Goal: Task Accomplishment & Management: Manage account settings

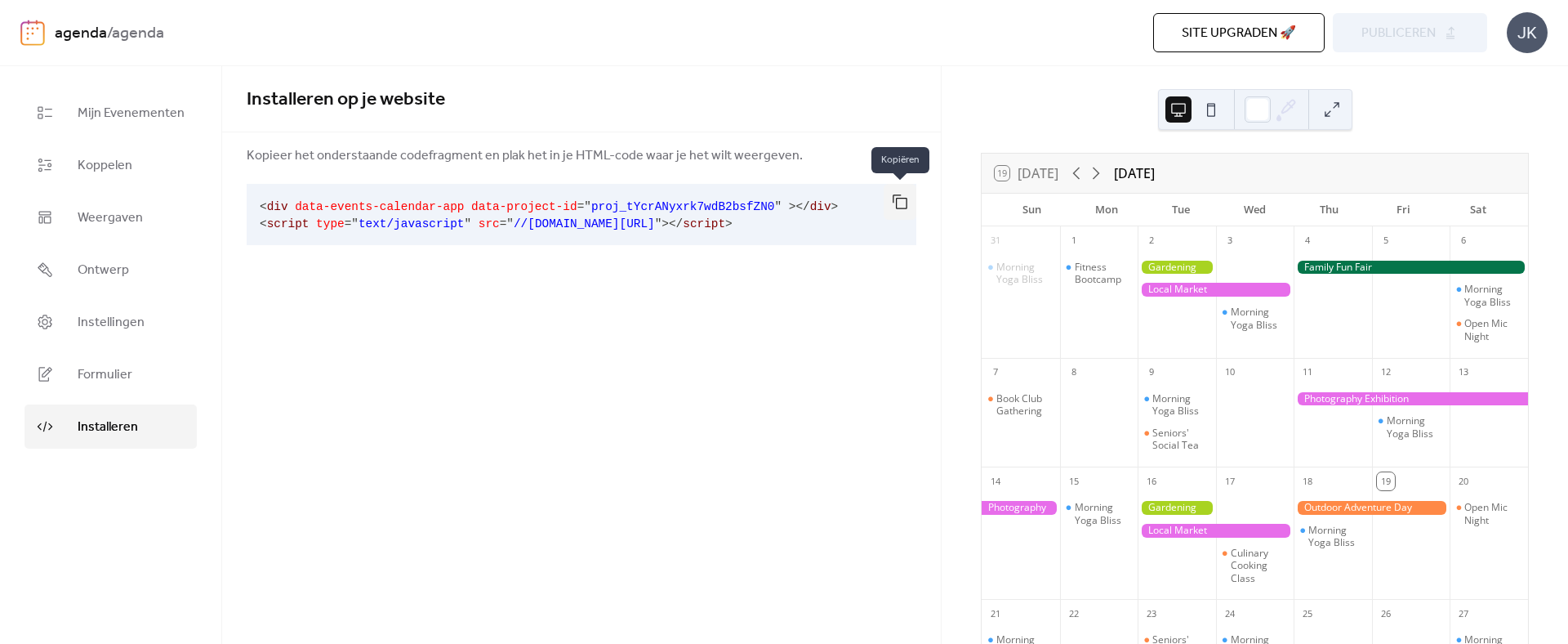
click at [898, 204] on button "button" at bounding box center [900, 202] width 32 height 36
click at [864, 279] on div "Installeren op je website Kopieer het onderstaande codefragment en plak het in …" at bounding box center [581, 174] width 719 height 218
click at [1208, 112] on button at bounding box center [1210, 109] width 26 height 26
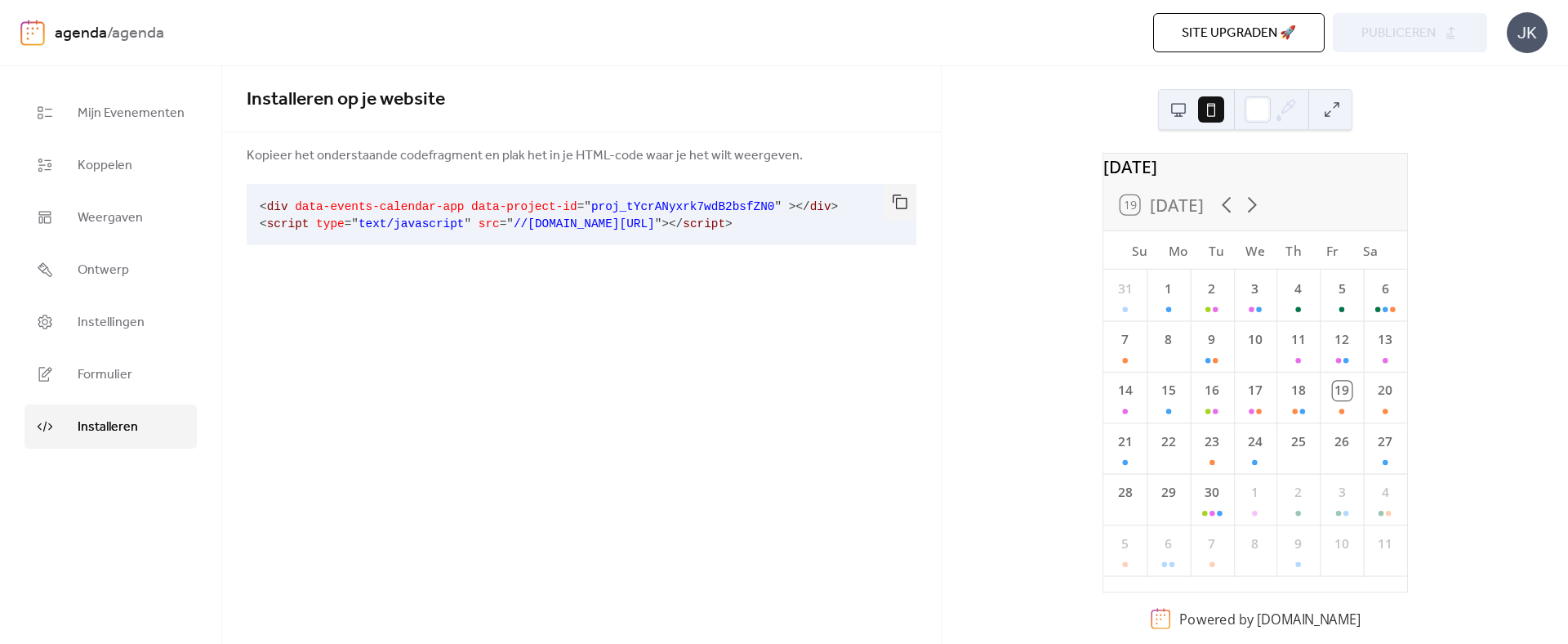
click at [1181, 113] on button at bounding box center [1178, 109] width 26 height 26
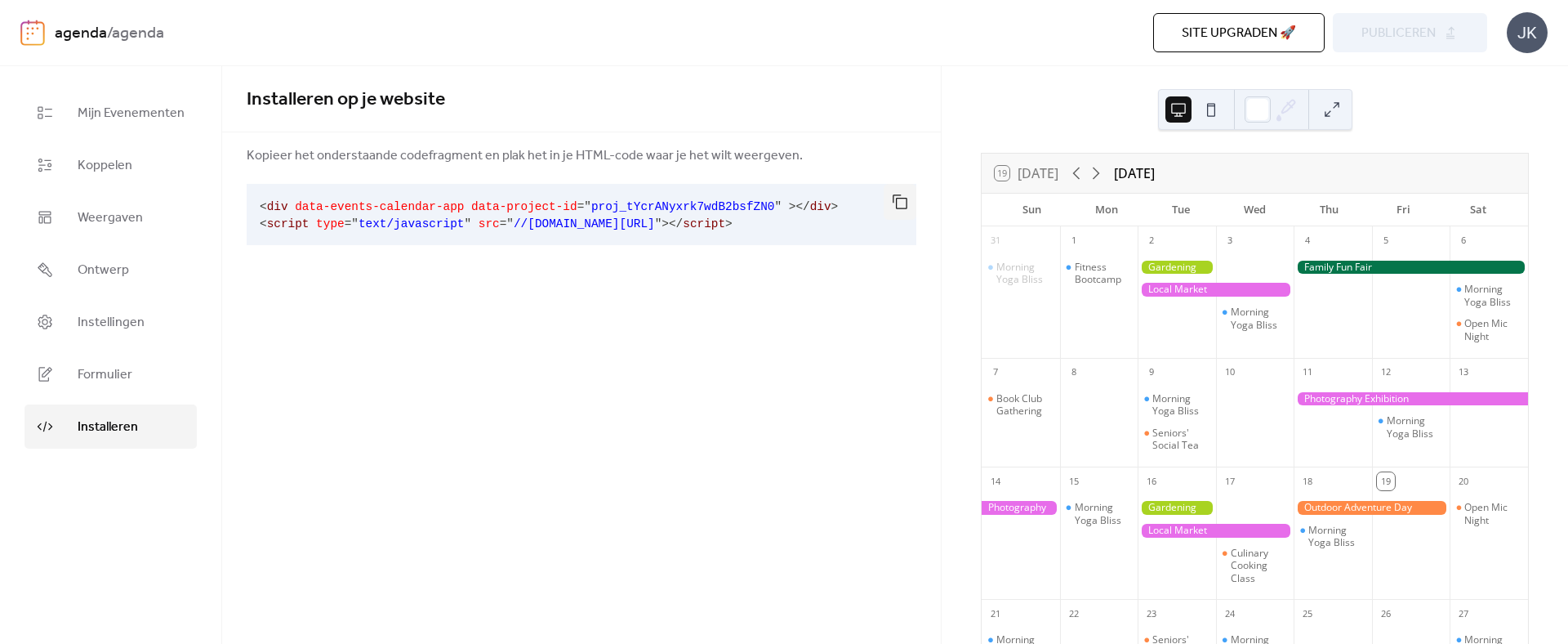
click at [1212, 105] on button at bounding box center [1210, 109] width 26 height 26
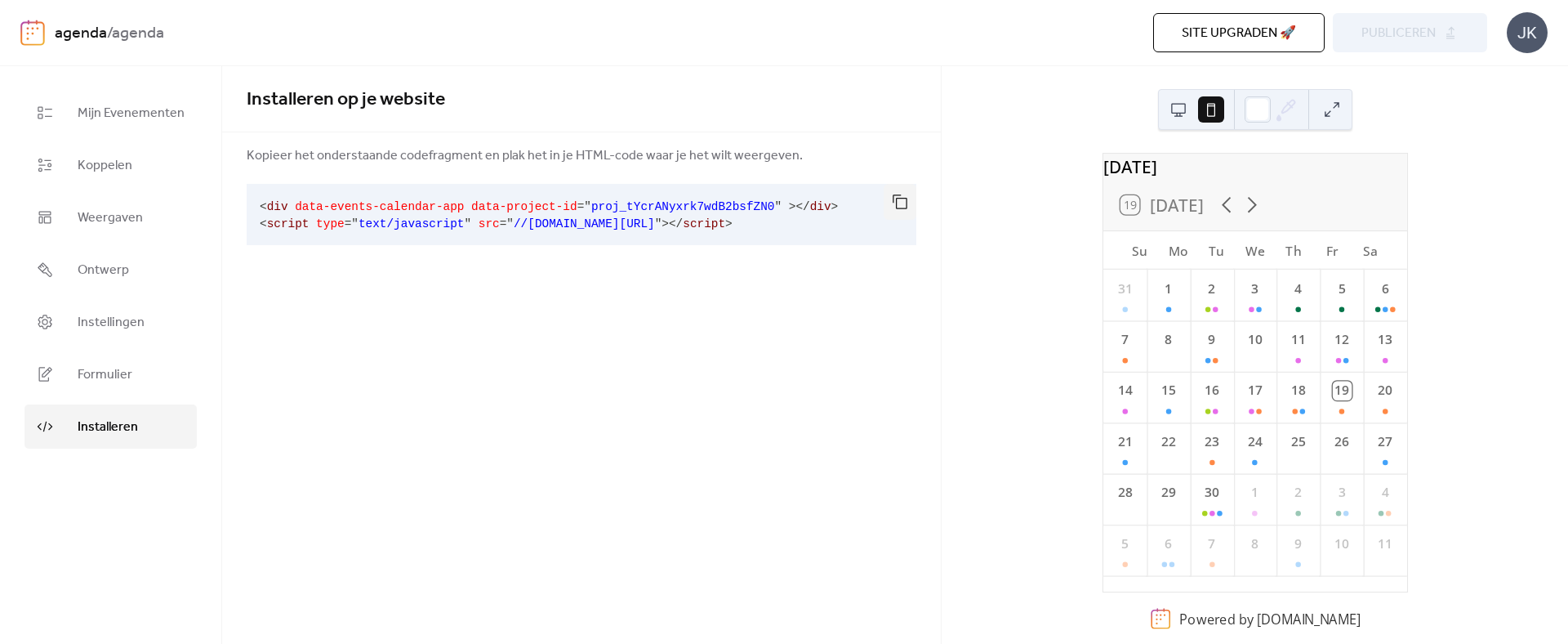
click at [1189, 111] on button at bounding box center [1178, 109] width 26 height 26
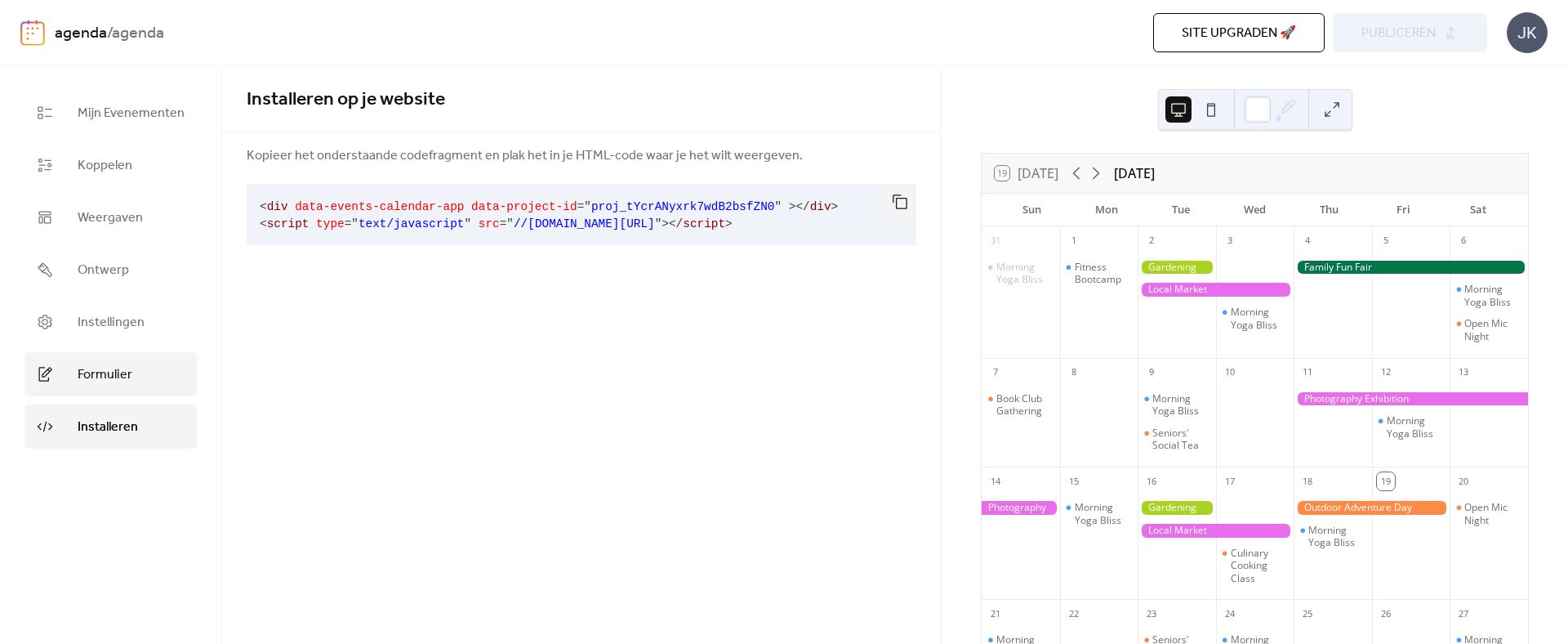
click at [109, 361] on link "Formulier" at bounding box center [110, 374] width 172 height 44
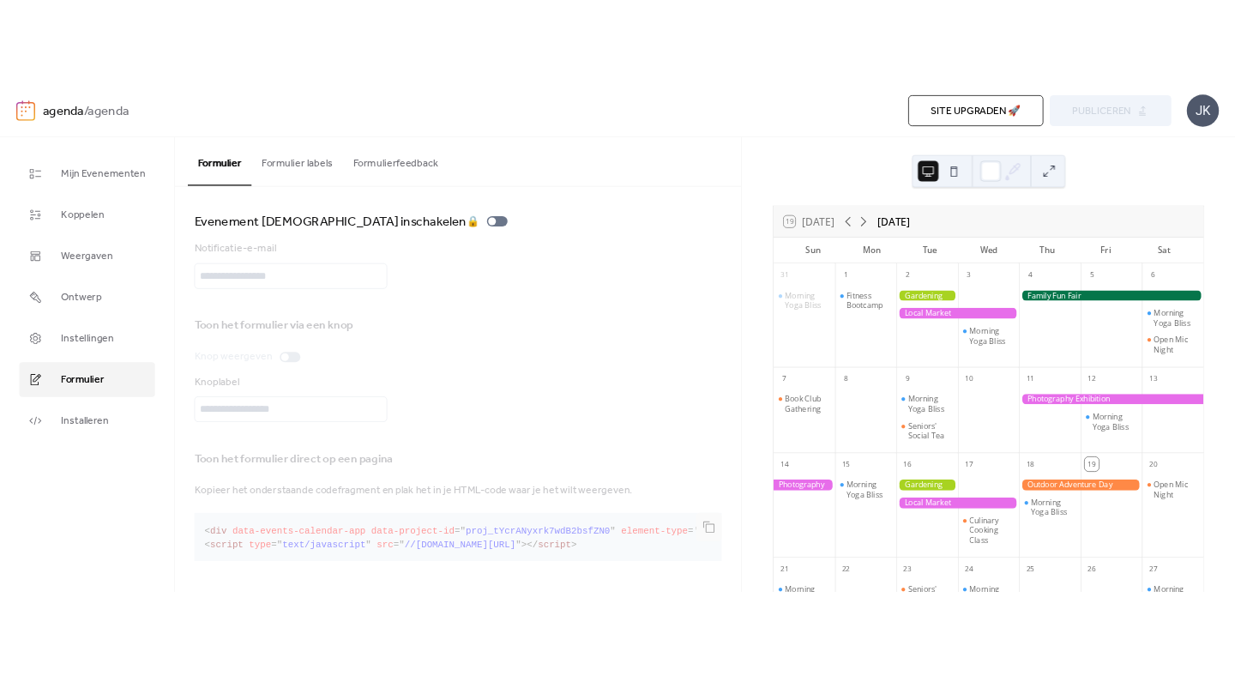
scroll to position [5, 0]
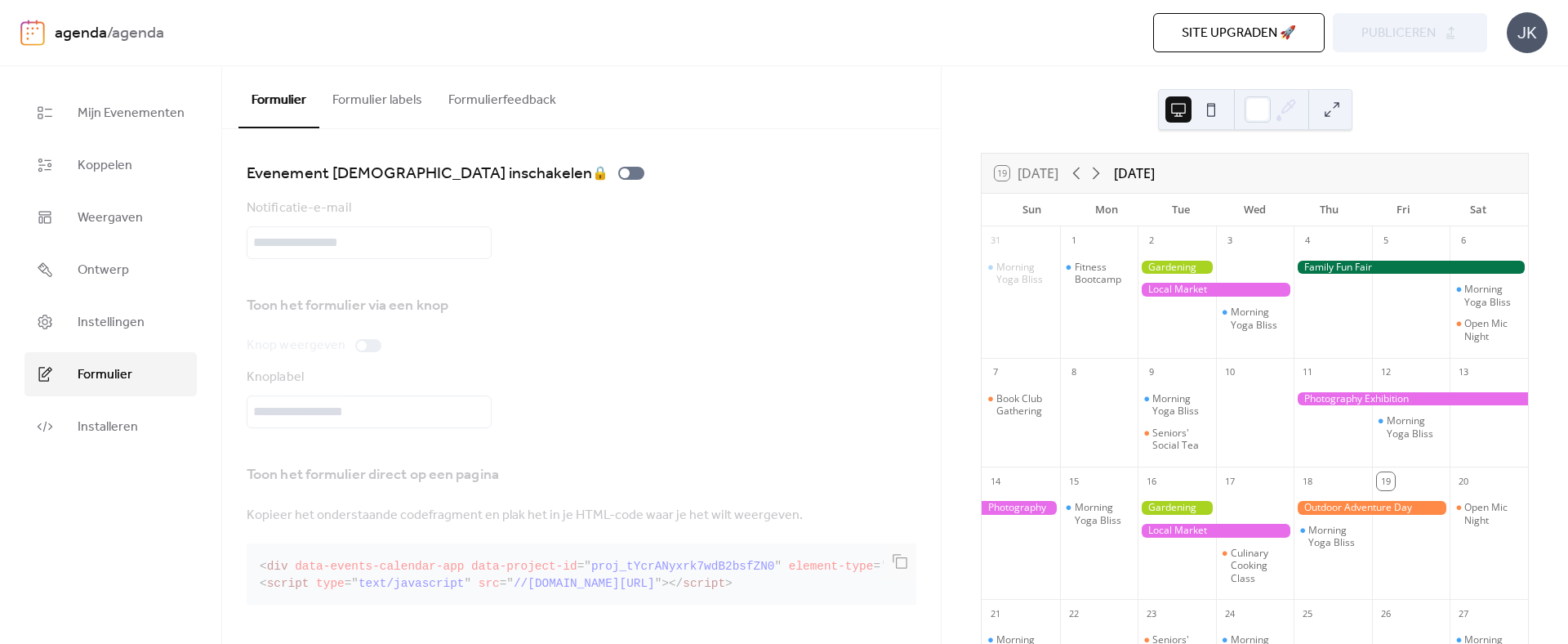
click at [362, 92] on button "Formulier labels" at bounding box center [377, 95] width 116 height 60
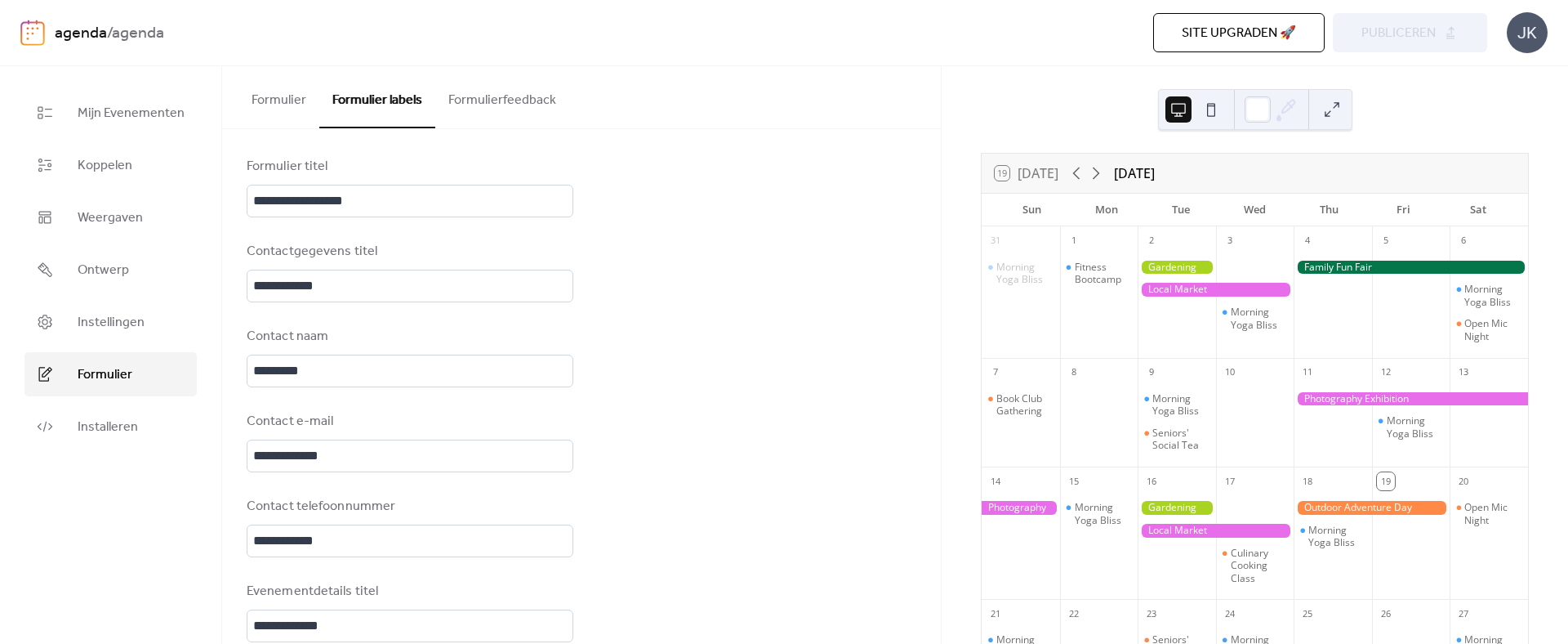
click at [276, 102] on button "Formulier" at bounding box center [278, 95] width 81 height 60
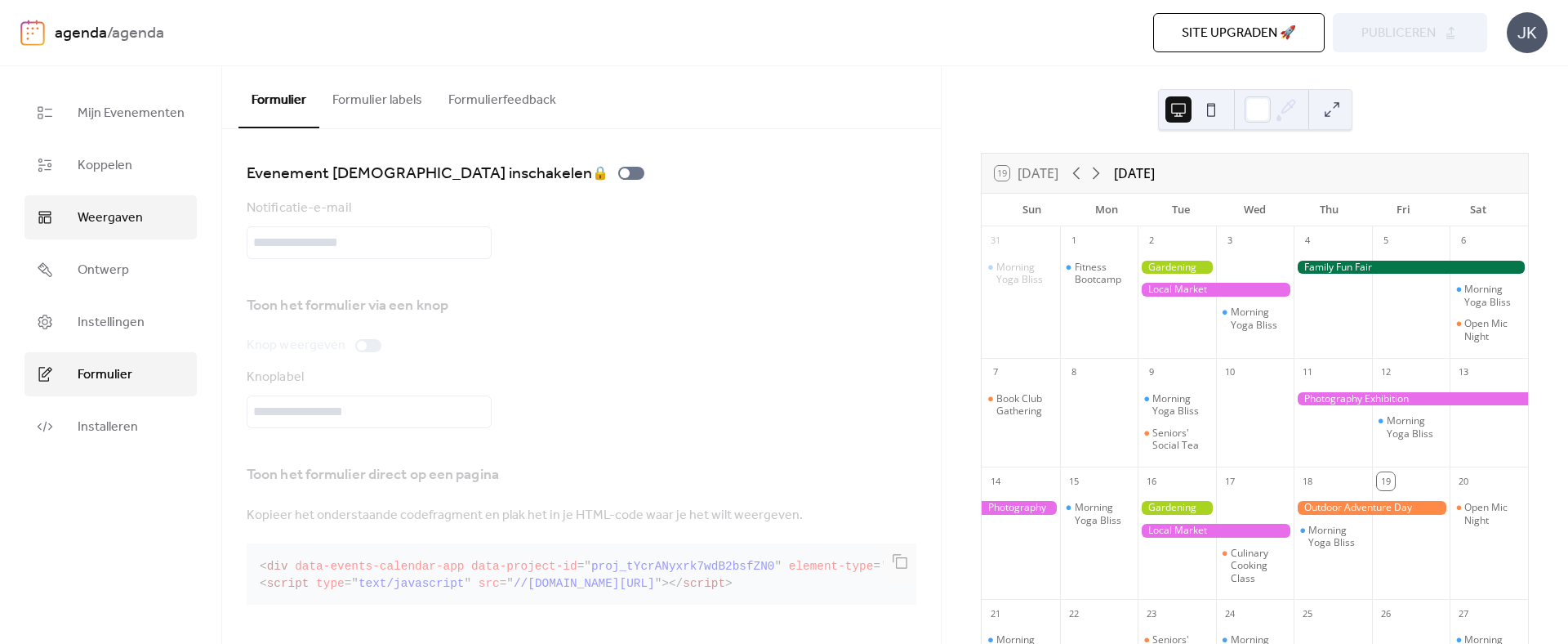
click at [148, 223] on link "Weergaven" at bounding box center [110, 217] width 172 height 44
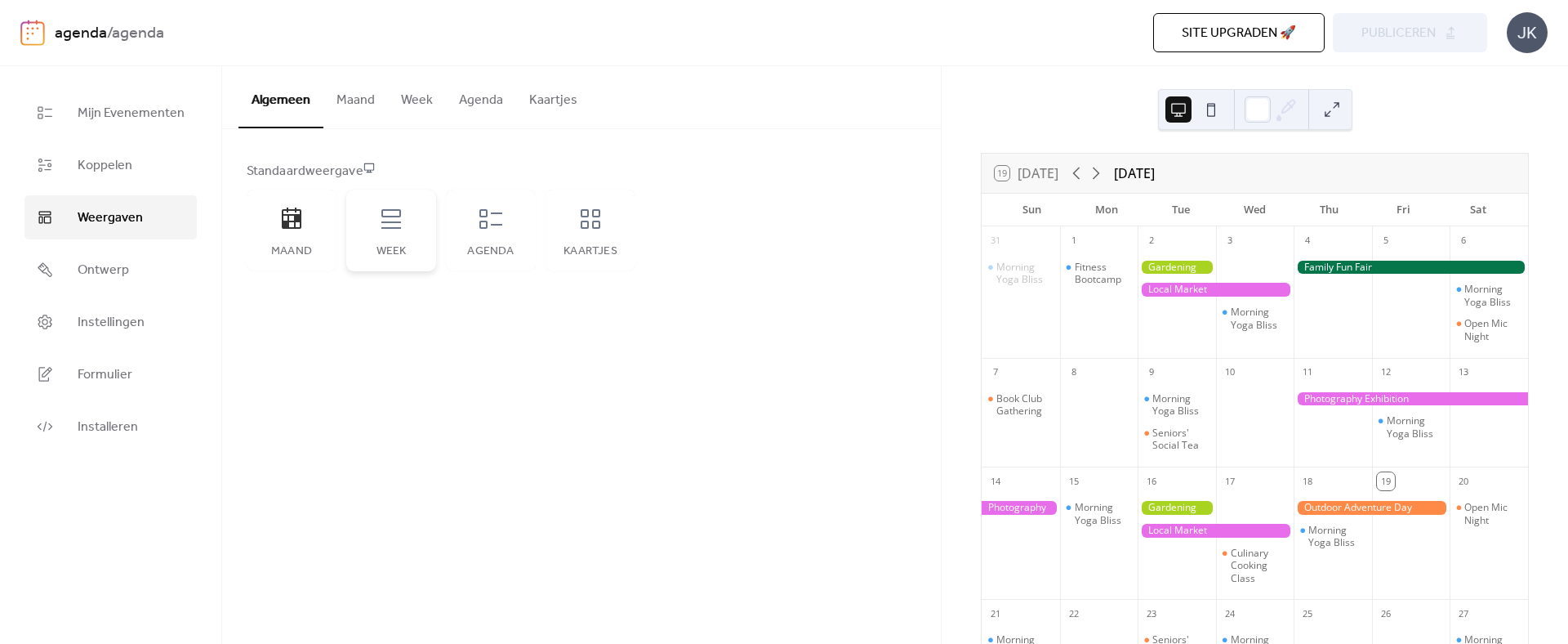
click at [393, 232] on div "Week" at bounding box center [391, 231] width 89 height 82
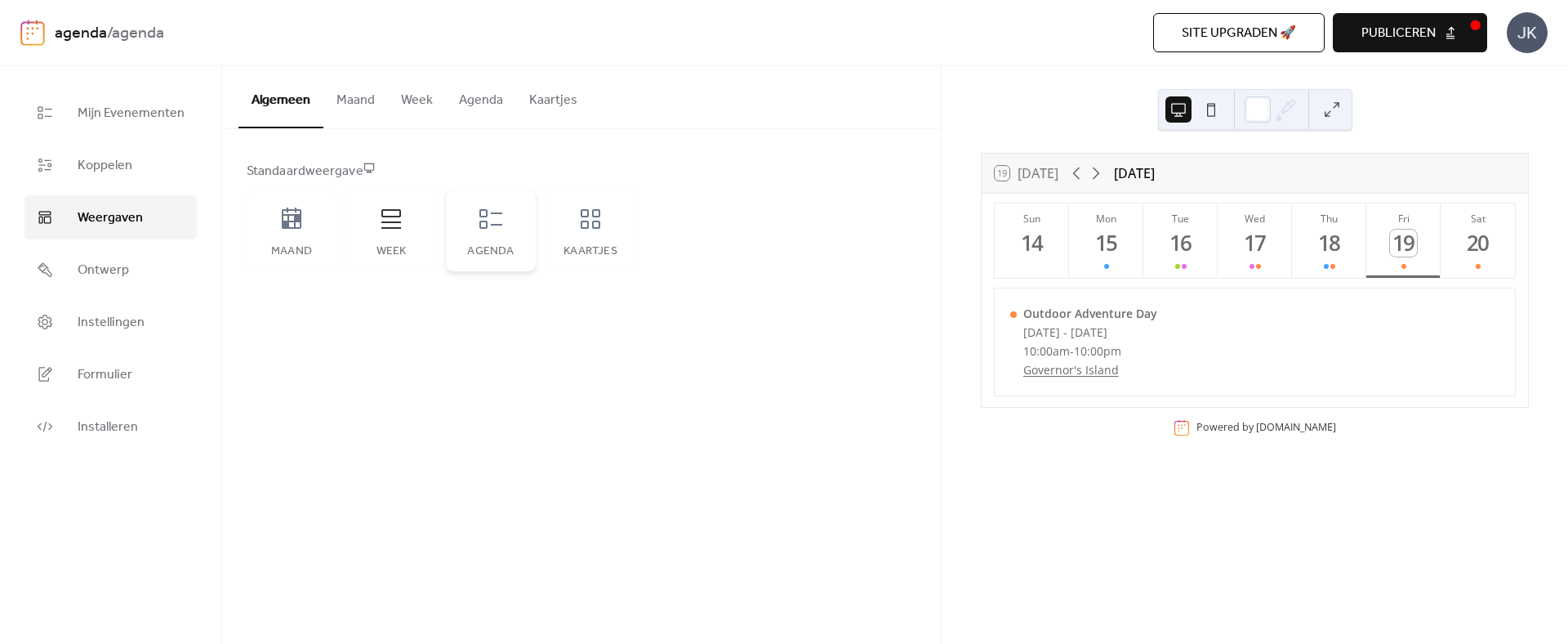
click at [476, 255] on div "Agenda" at bounding box center [490, 252] width 57 height 13
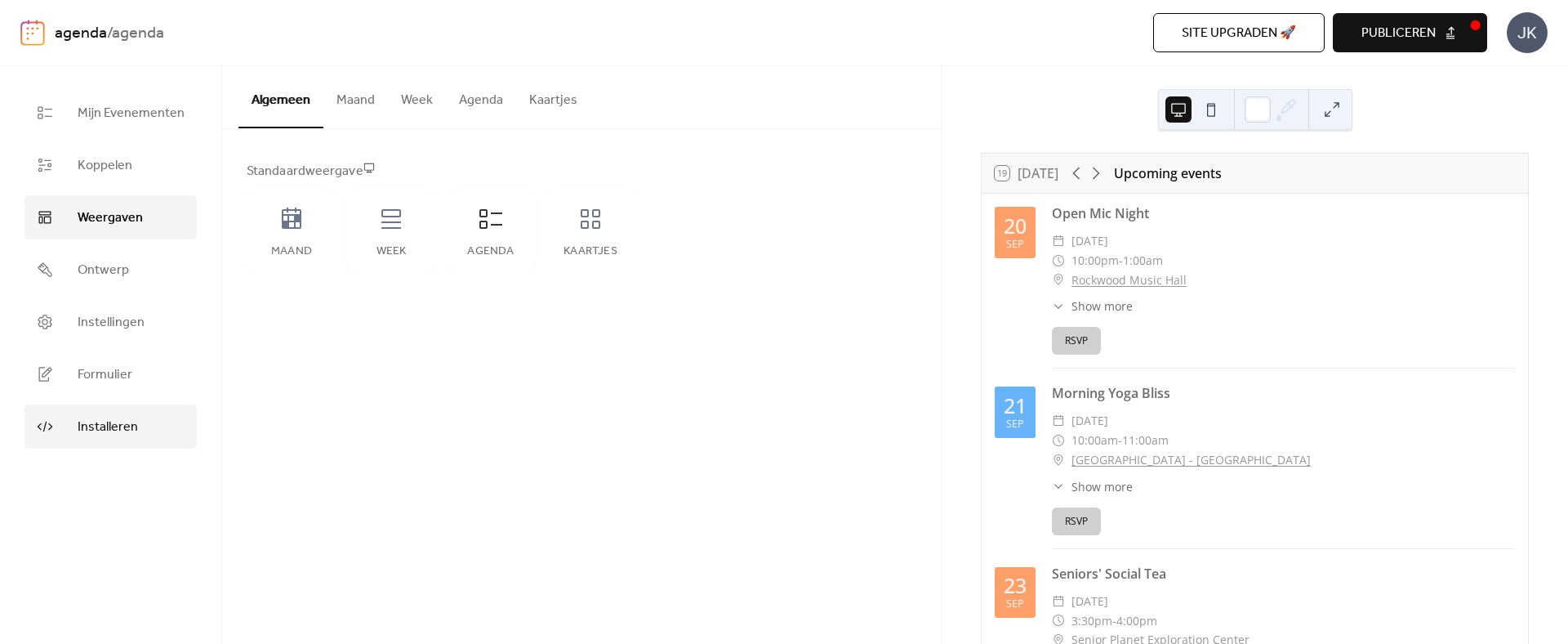
click at [129, 419] on span "Installeren" at bounding box center [107, 427] width 60 height 20
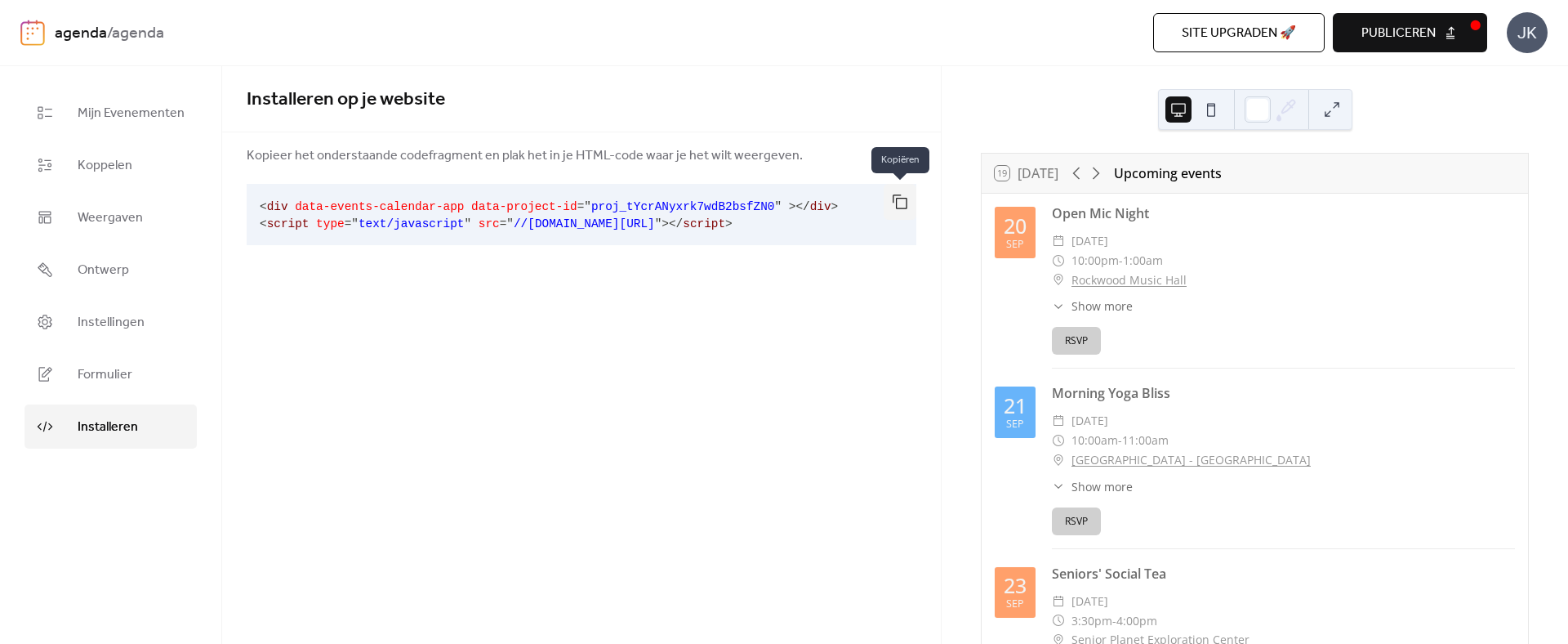
click at [892, 200] on button "button" at bounding box center [900, 202] width 32 height 36
click at [1008, 131] on div "19 [DATE] Upcoming events [DATE] Open Mic Night ​ [DATE] ​ 10:00pm - 1:00am ​ […" at bounding box center [1255, 354] width 626 height 577
click at [898, 198] on button "button" at bounding box center [900, 202] width 32 height 36
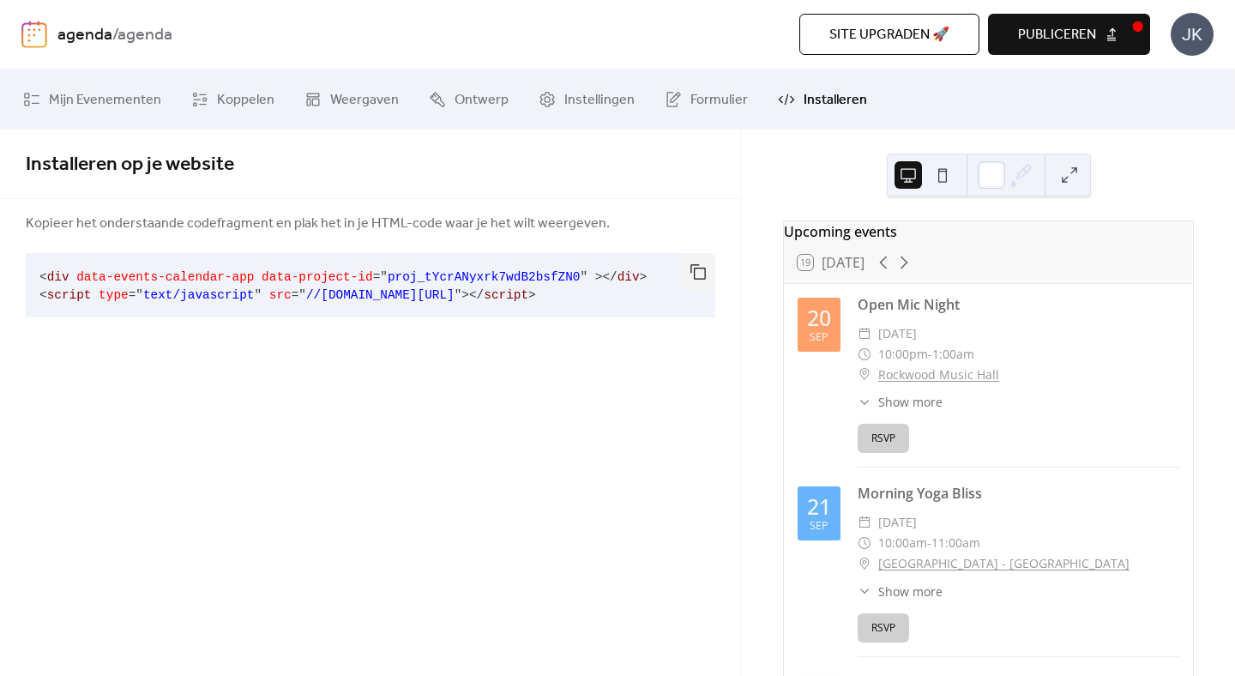
click at [1082, 37] on span "Publiceren" at bounding box center [1057, 35] width 78 height 21
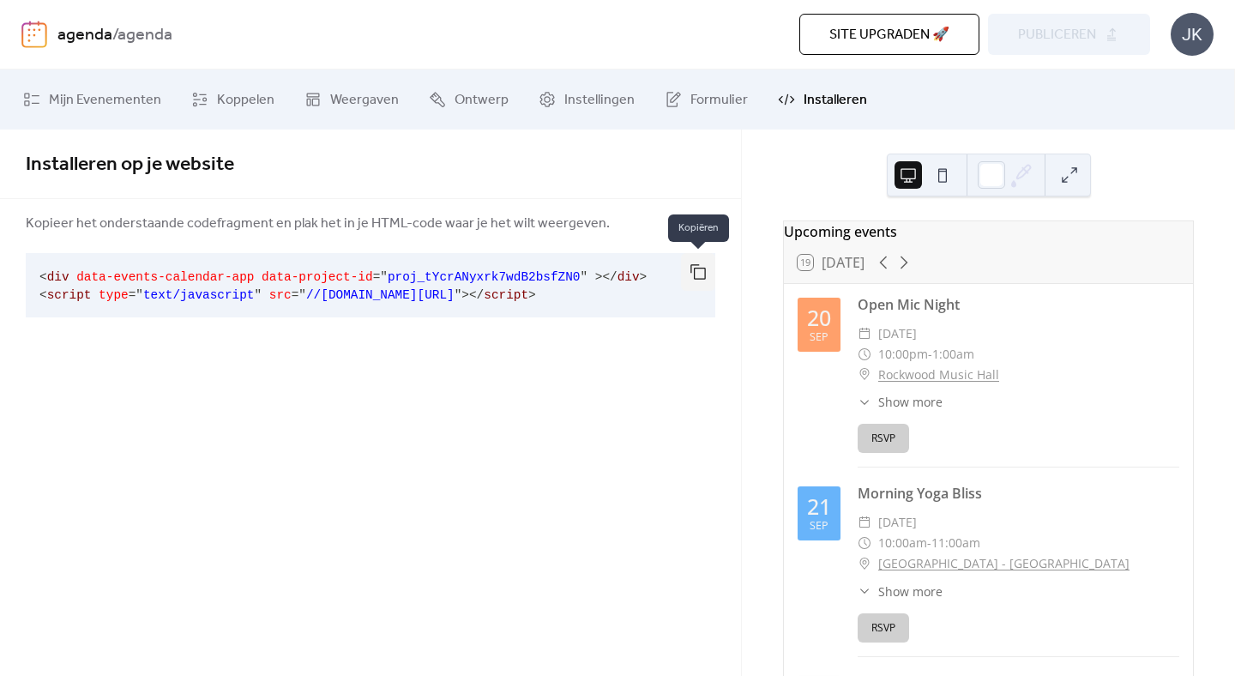
click at [699, 273] on button "button" at bounding box center [698, 272] width 34 height 38
click at [358, 99] on span "Weergaven" at bounding box center [364, 100] width 69 height 21
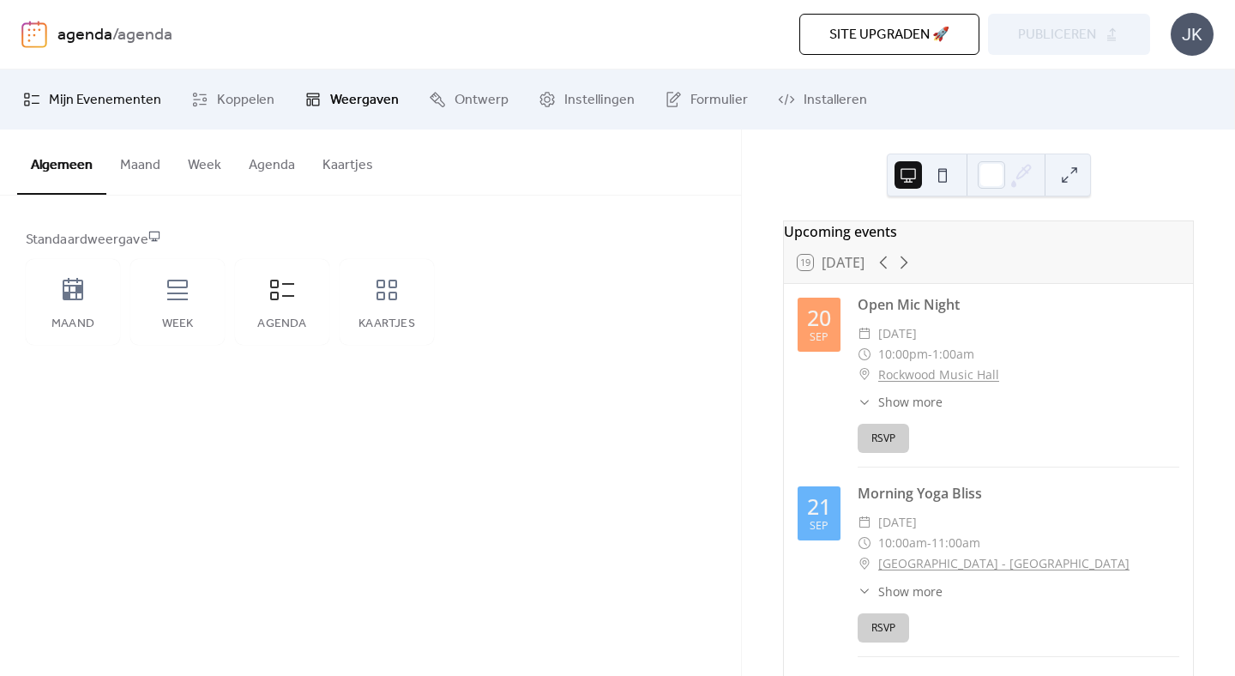
click at [85, 105] on span "Mijn Evenementen" at bounding box center [105, 100] width 112 height 21
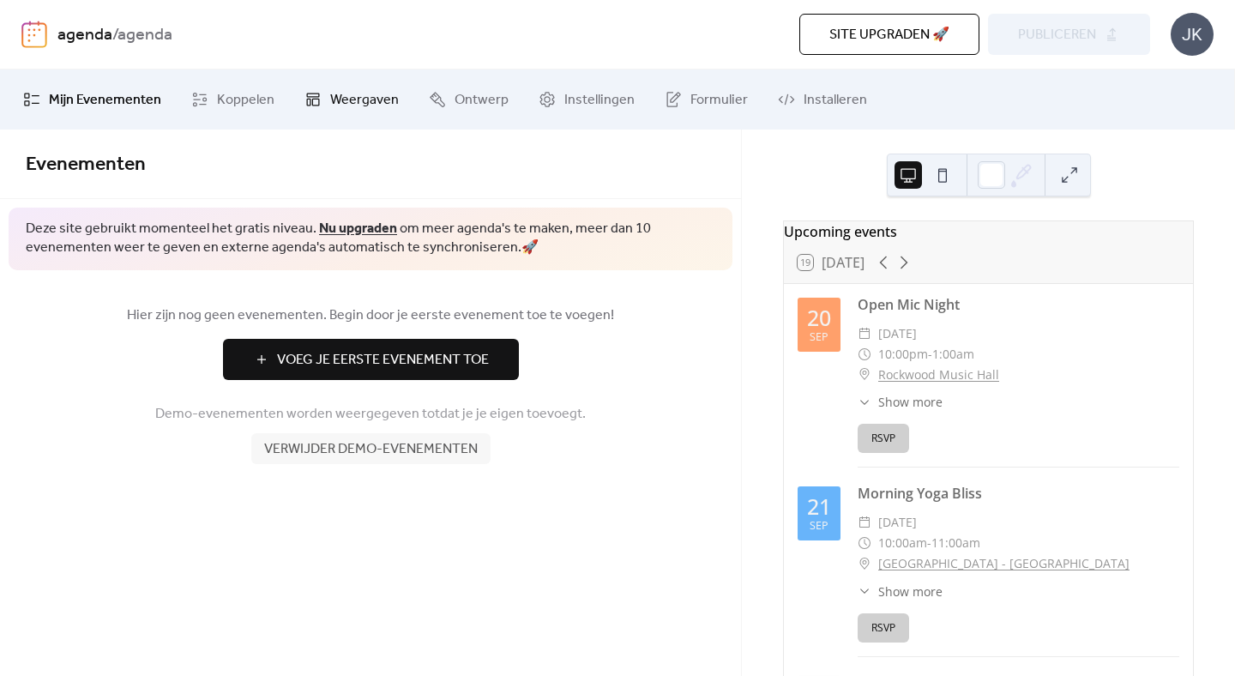
click at [349, 101] on span "Weergaven" at bounding box center [364, 100] width 69 height 21
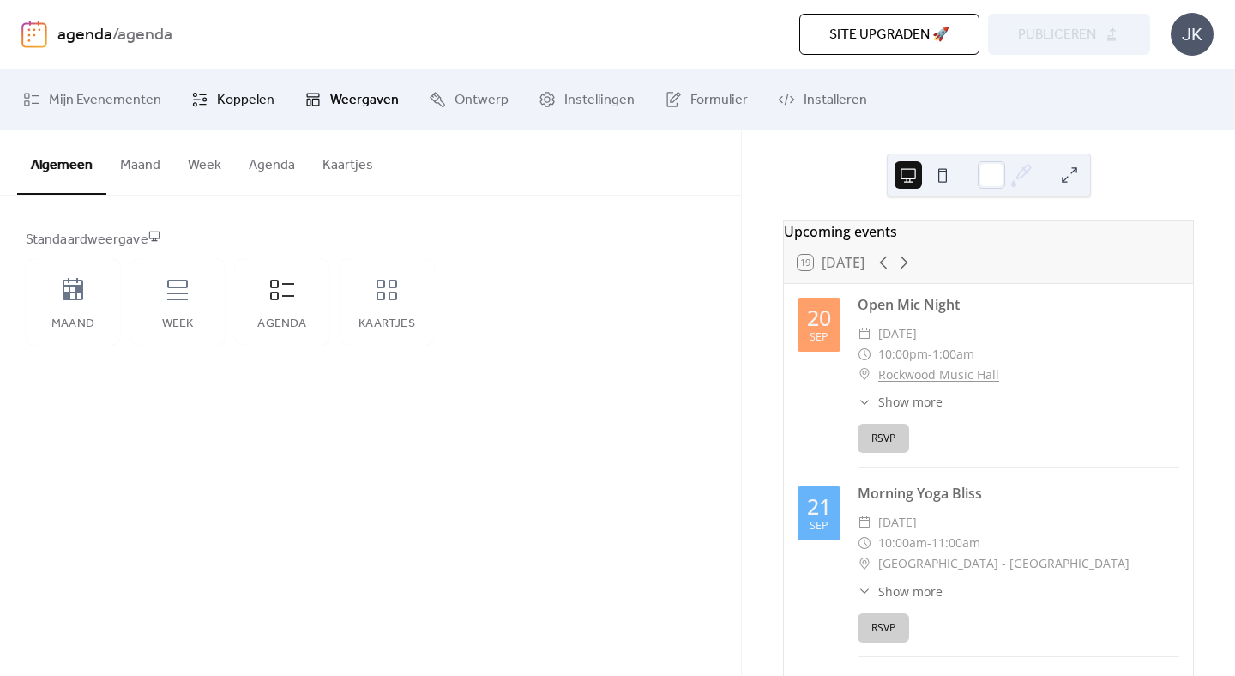
click at [249, 107] on span "Koppelen" at bounding box center [245, 100] width 57 height 21
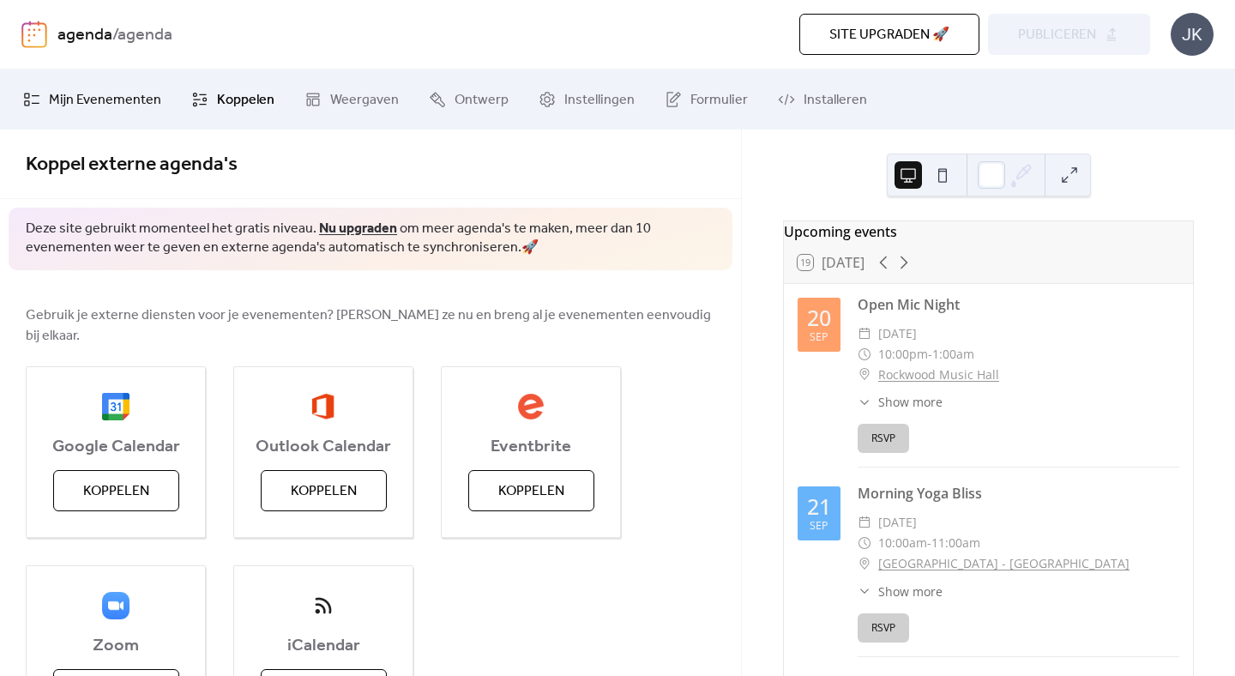
click at [135, 106] on span "Mijn Evenementen" at bounding box center [105, 100] width 112 height 21
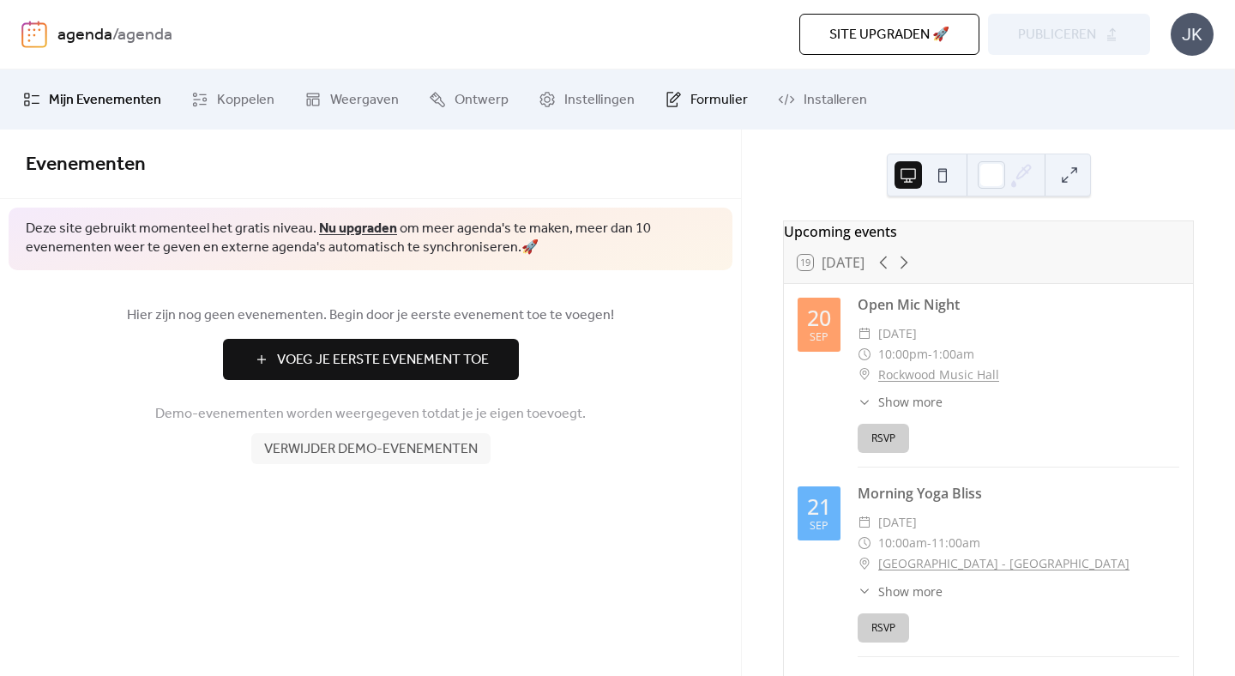
click at [702, 103] on span "Formulier" at bounding box center [718, 100] width 57 height 21
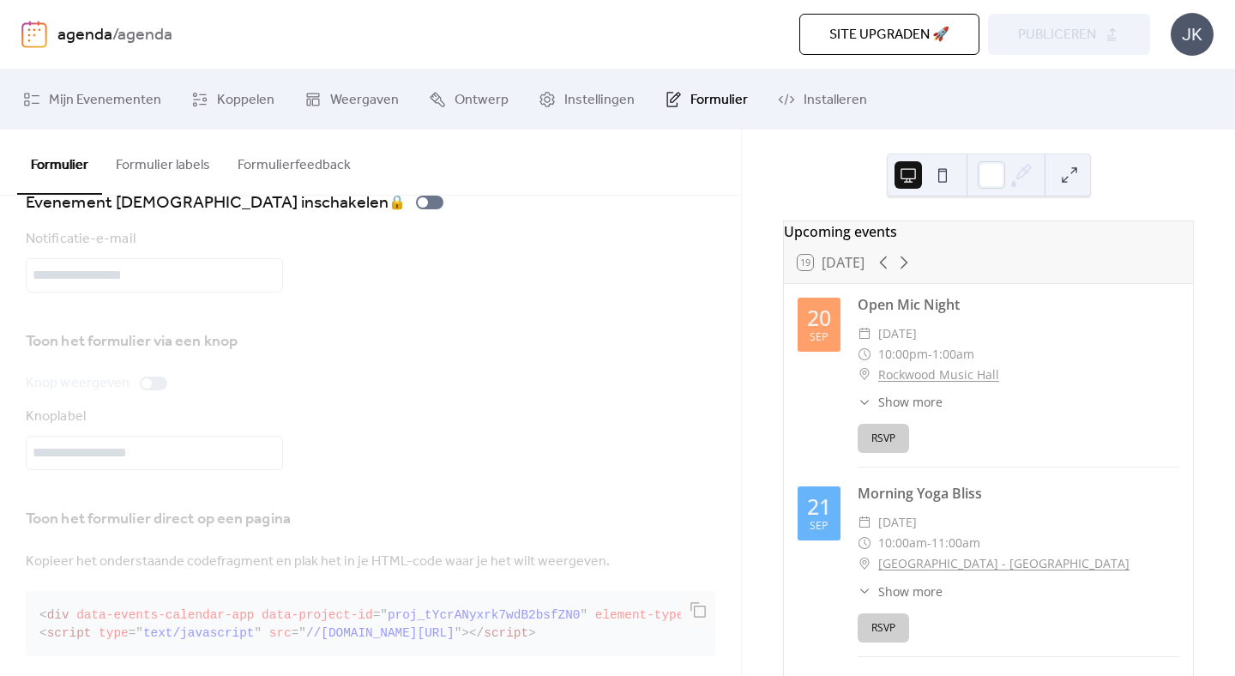
scroll to position [65, 0]
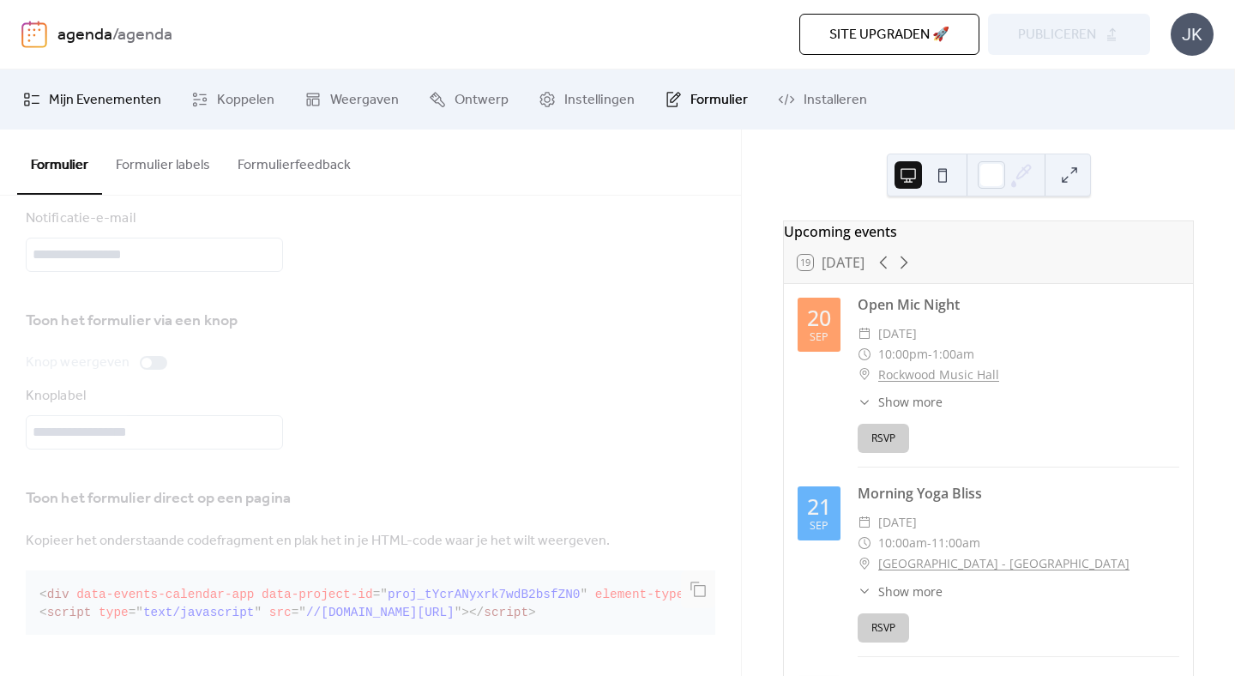
click at [95, 107] on span "Mijn Evenementen" at bounding box center [105, 100] width 112 height 21
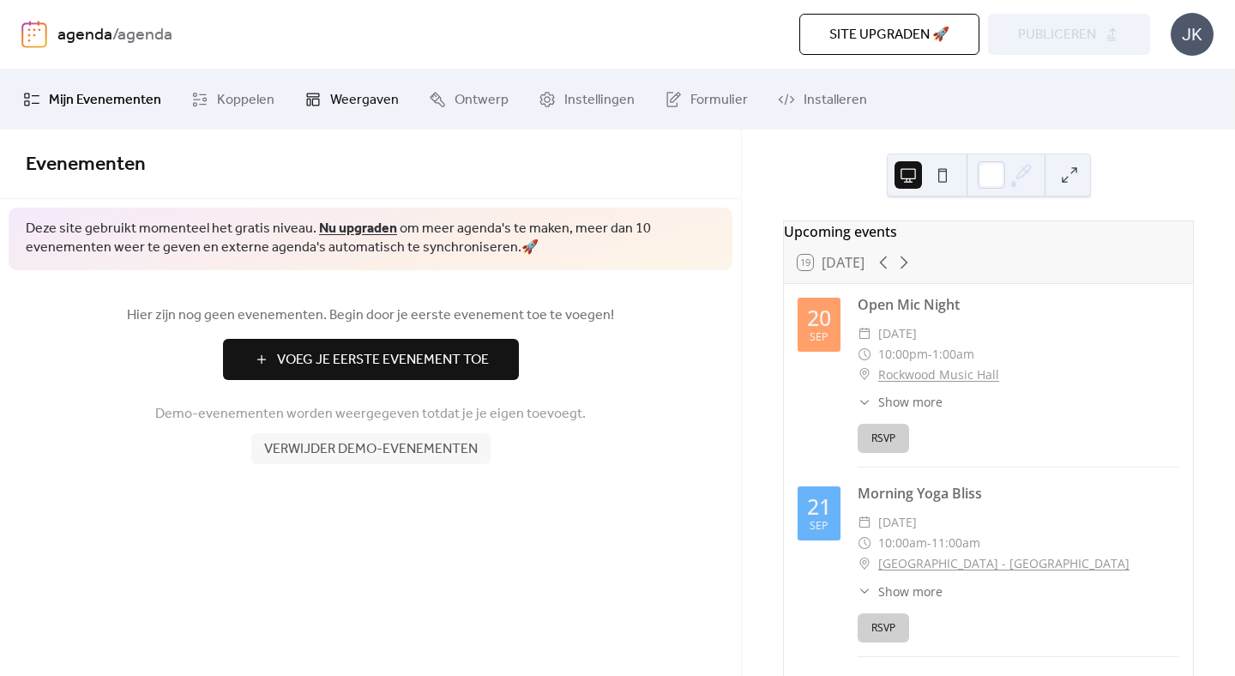
click at [322, 96] on link "Weergaven" at bounding box center [352, 99] width 120 height 46
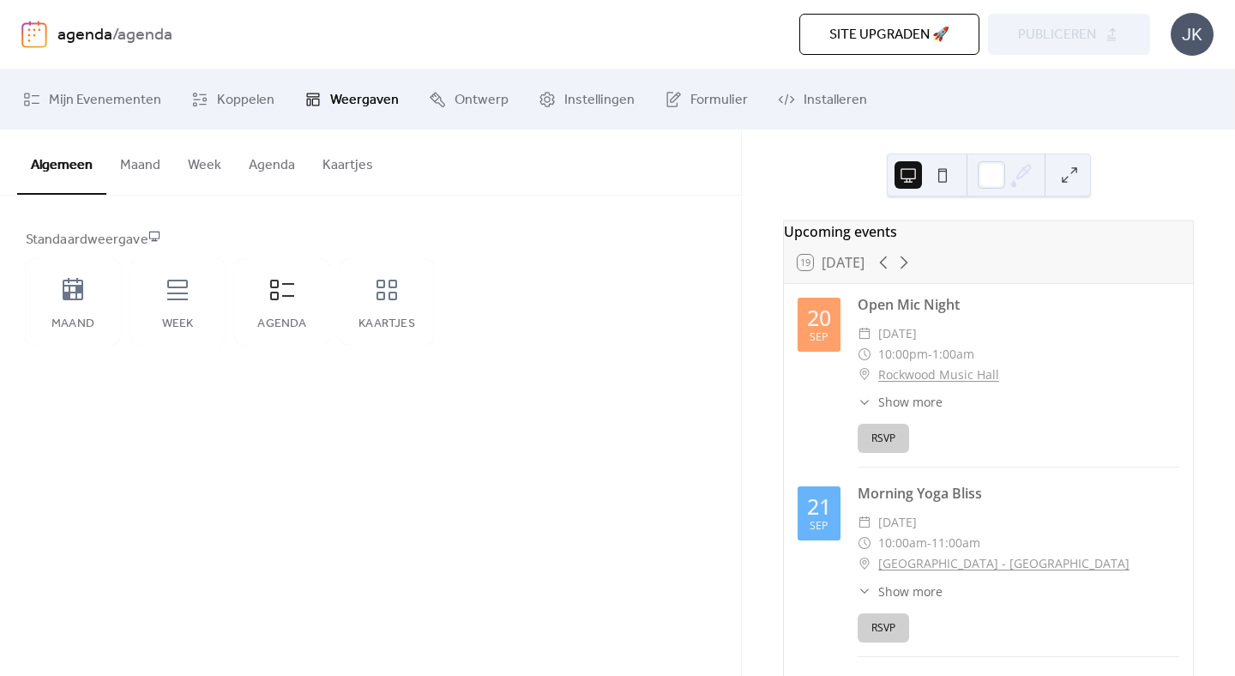
click at [343, 163] on button "Kaartjes" at bounding box center [348, 161] width 78 height 63
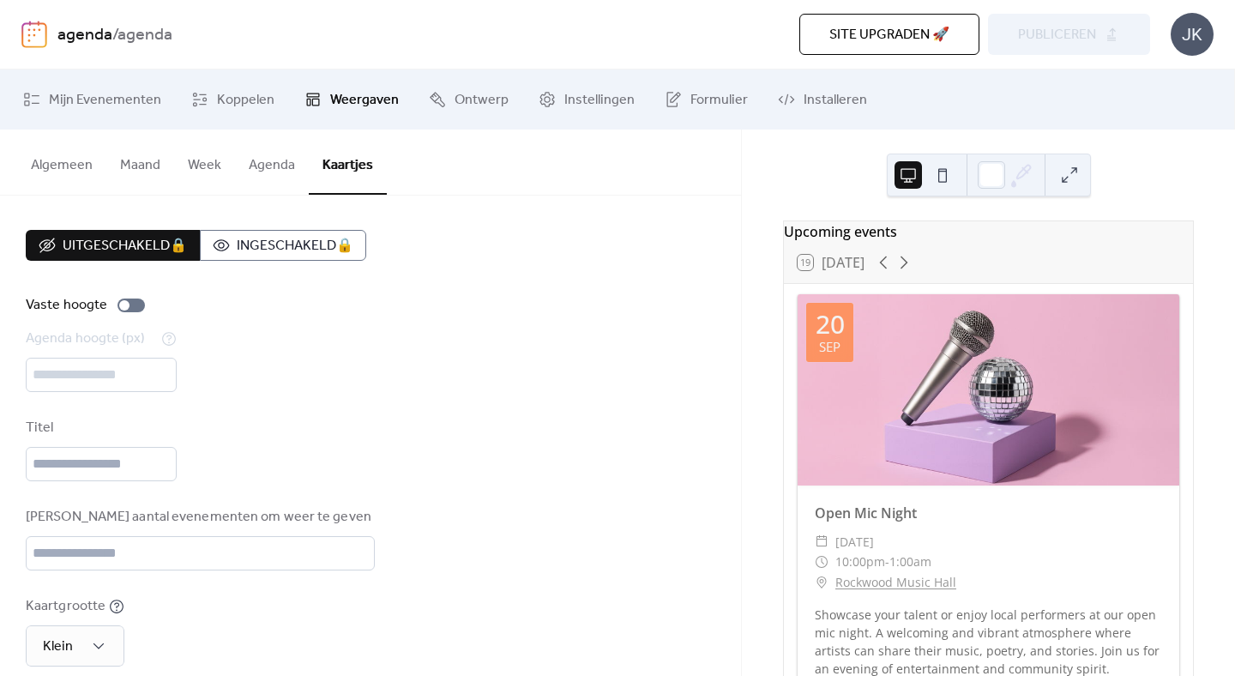
click at [95, 163] on button "Algemeen" at bounding box center [61, 161] width 89 height 63
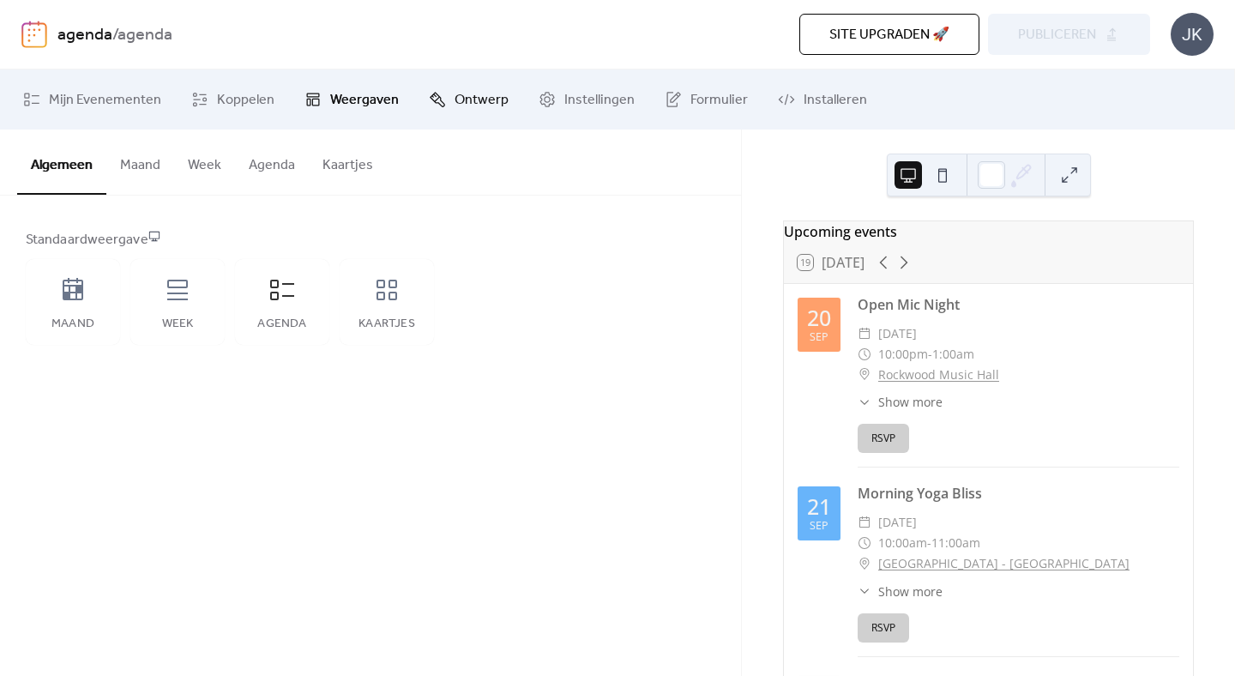
click at [467, 104] on span "Ontwerp" at bounding box center [482, 100] width 54 height 21
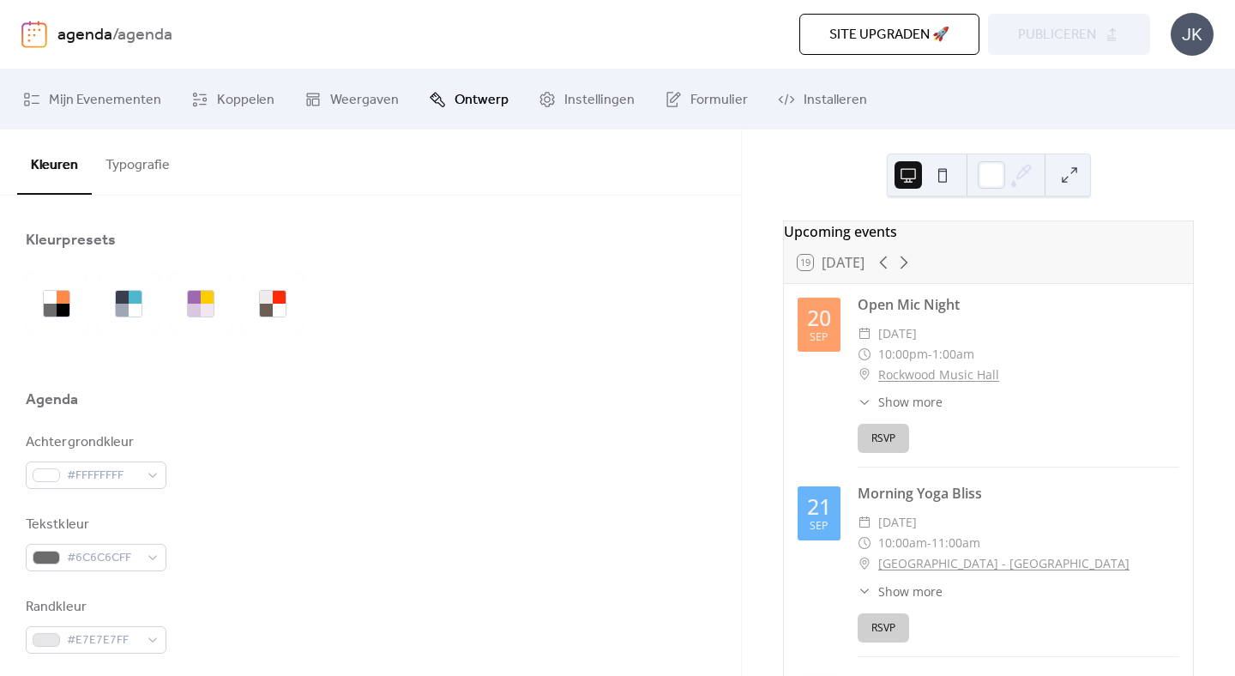
click at [124, 158] on button "Typografie" at bounding box center [138, 161] width 92 height 63
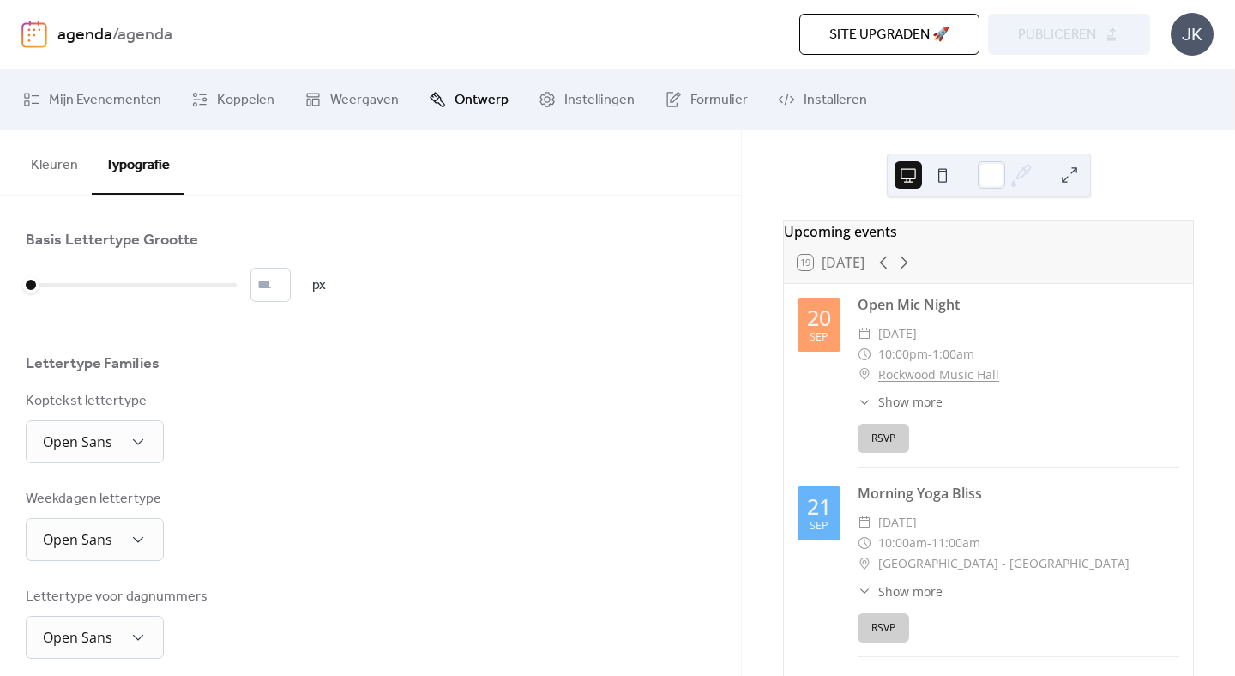
click at [845, 242] on div "Upcoming events" at bounding box center [988, 231] width 409 height 21
click at [696, 105] on span "Formulier" at bounding box center [718, 100] width 57 height 21
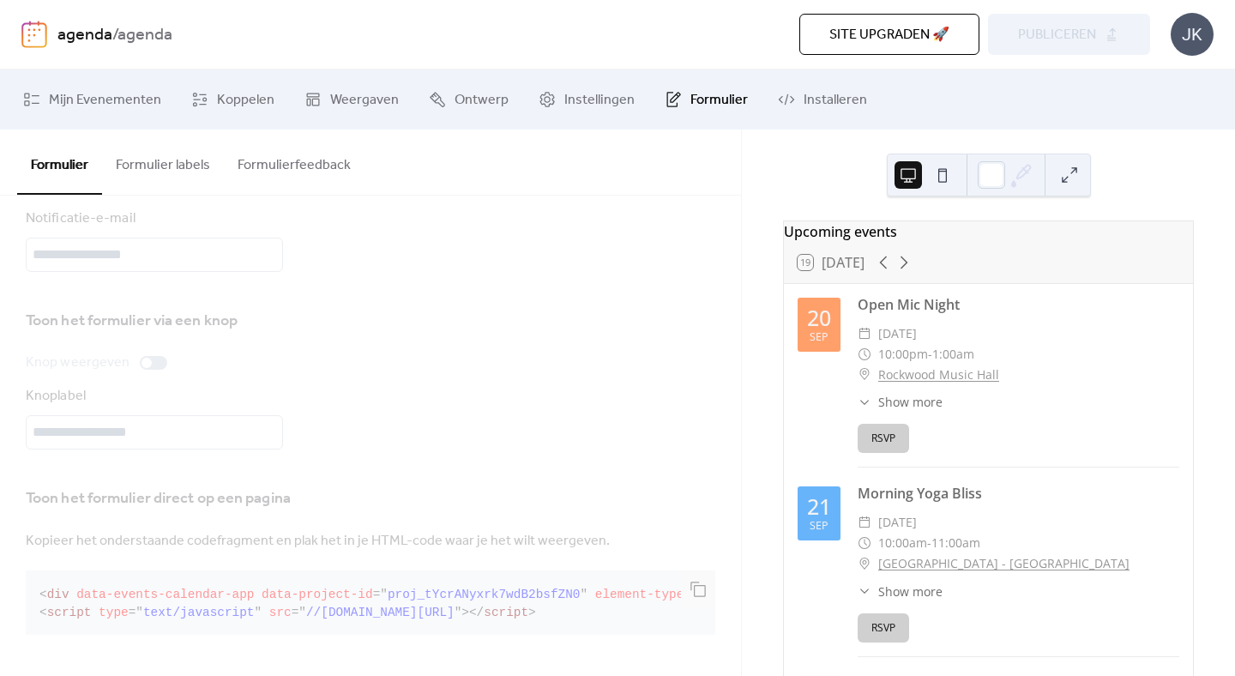
scroll to position [65, 0]
click at [163, 172] on button "Formulier labels" at bounding box center [163, 161] width 122 height 63
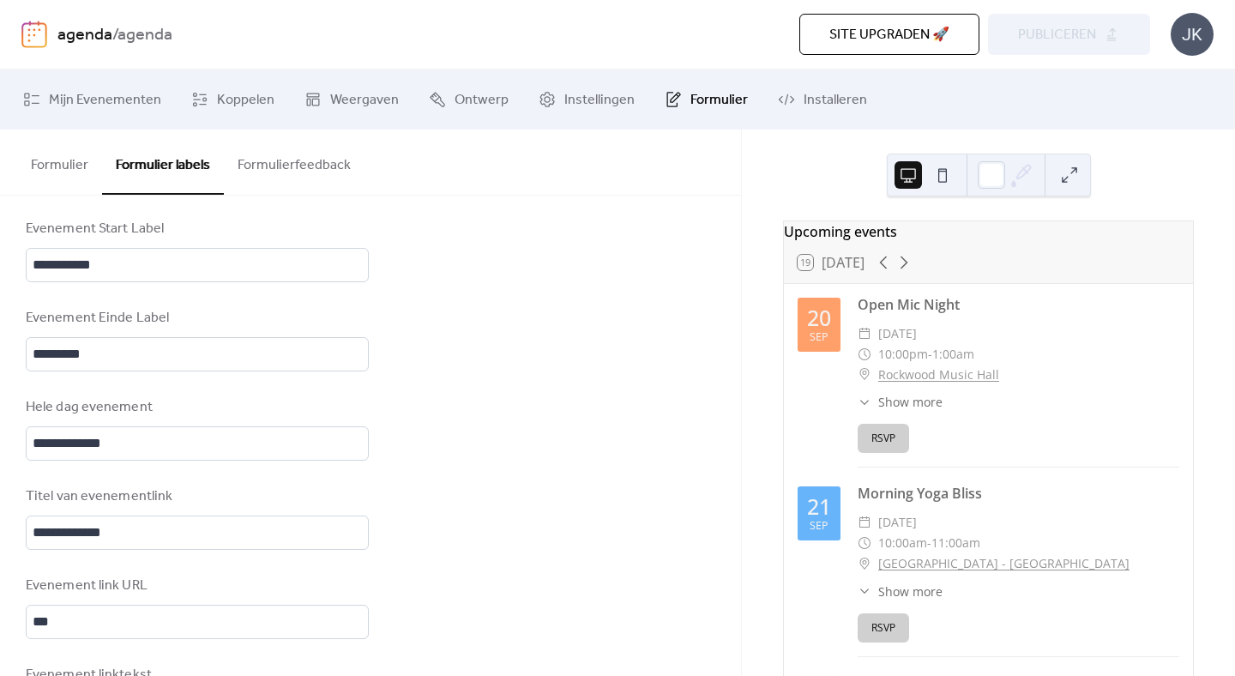
scroll to position [1079, 0]
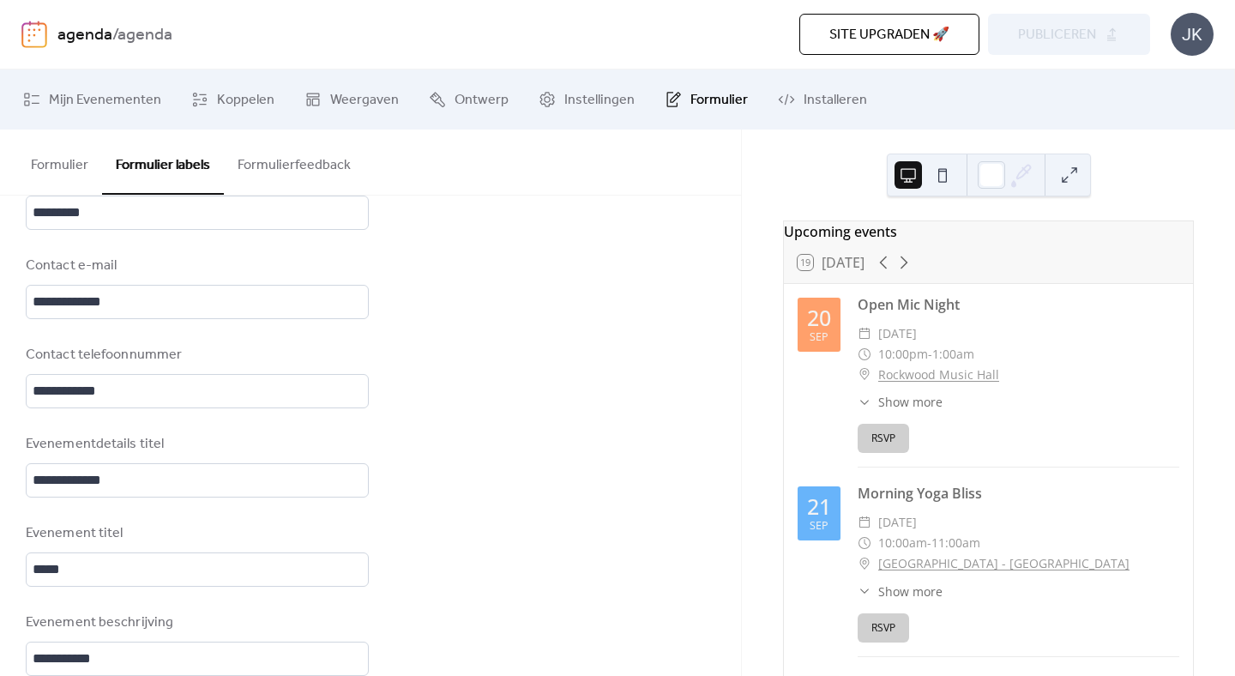
click at [49, 160] on button "Formulier" at bounding box center [59, 161] width 85 height 63
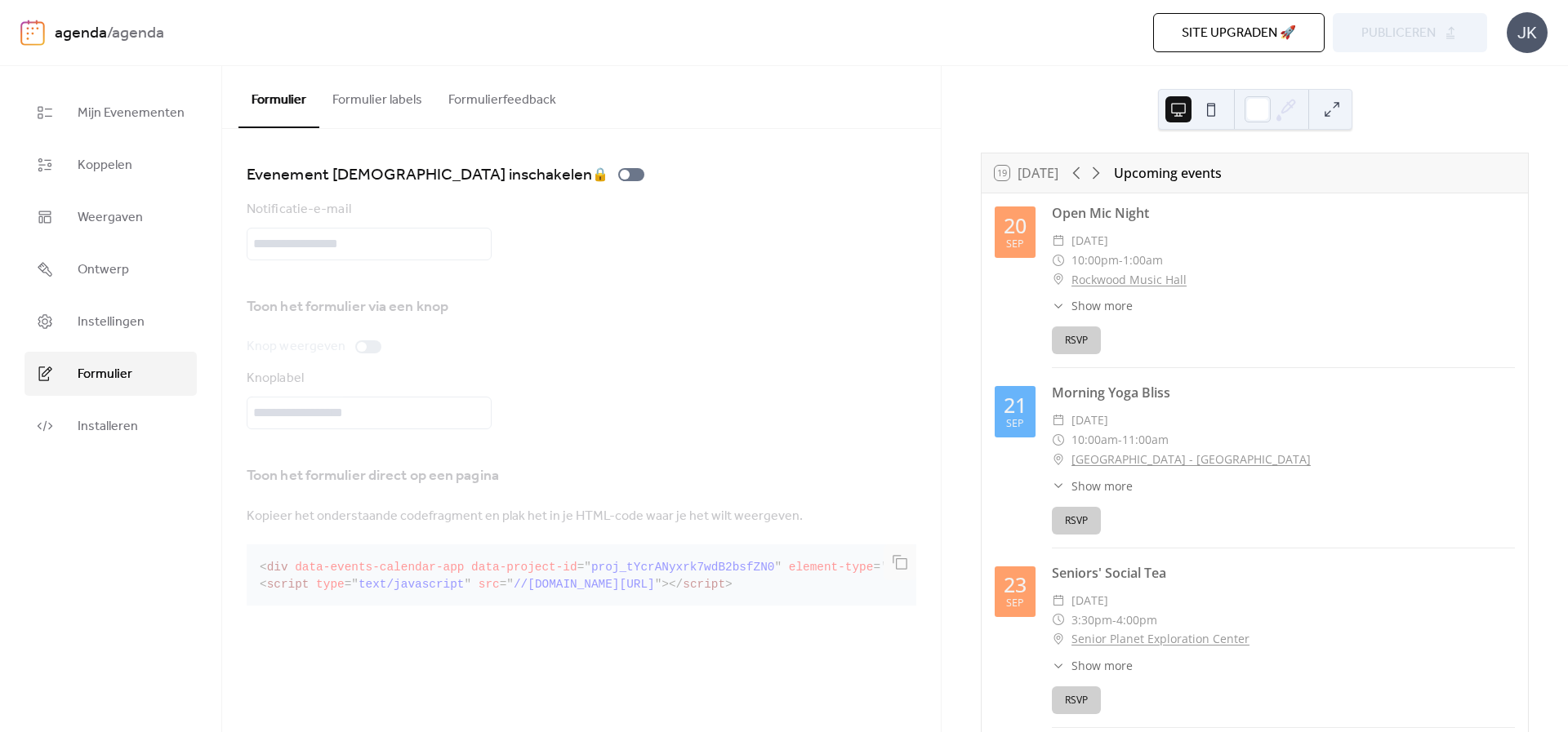
click at [371, 112] on button "Formulier labels" at bounding box center [377, 95] width 116 height 60
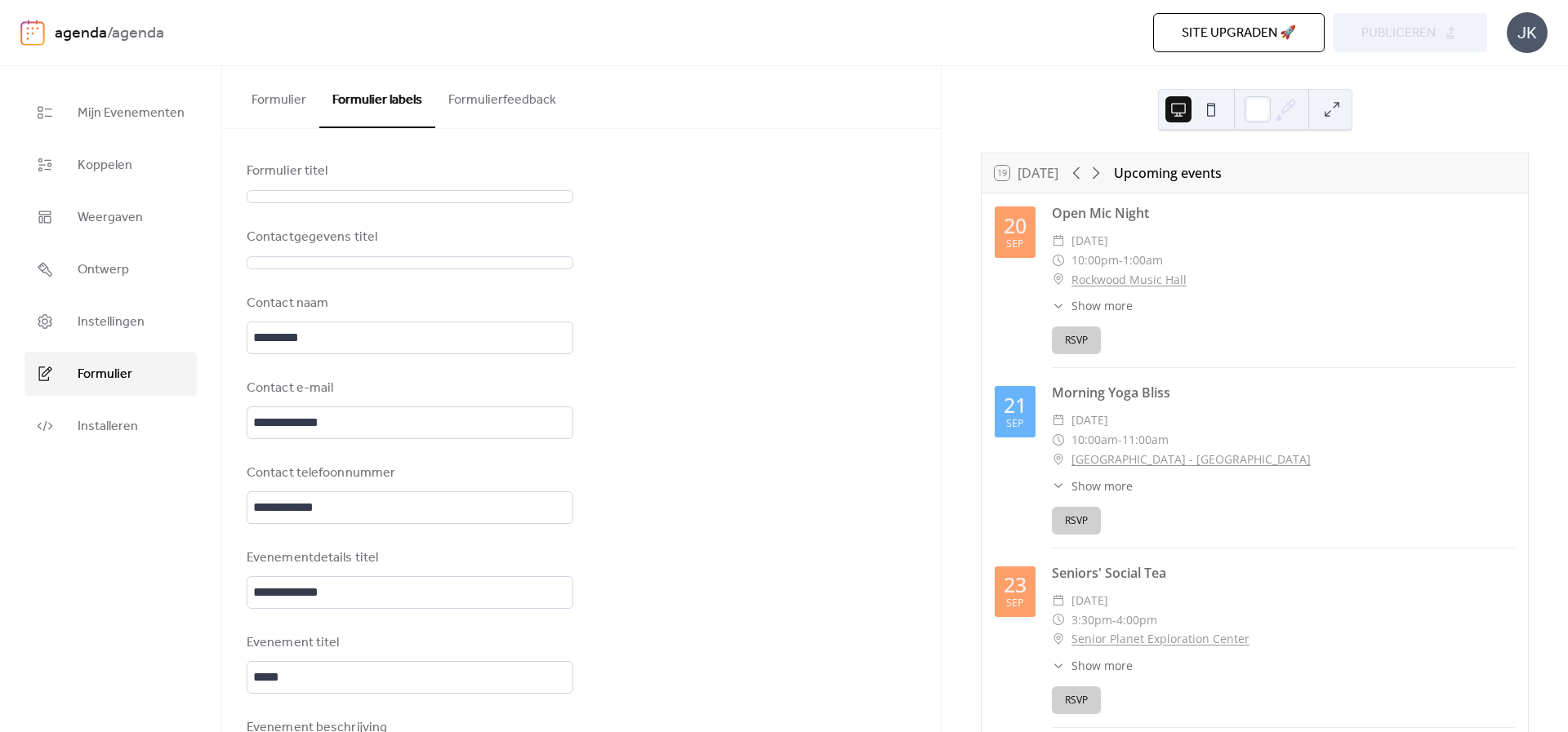
scroll to position [3, 0]
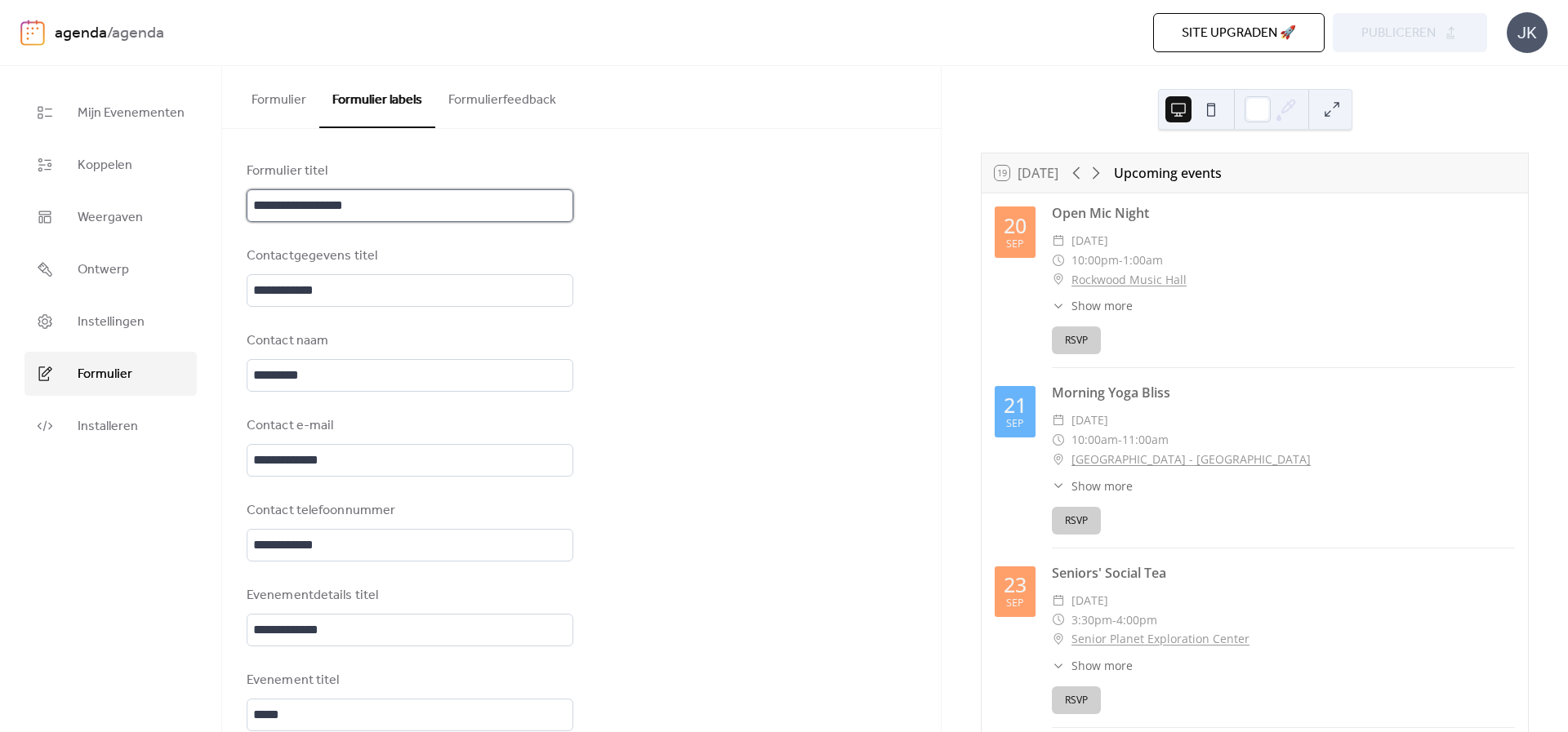
click at [382, 197] on input "**********" at bounding box center [409, 206] width 327 height 32
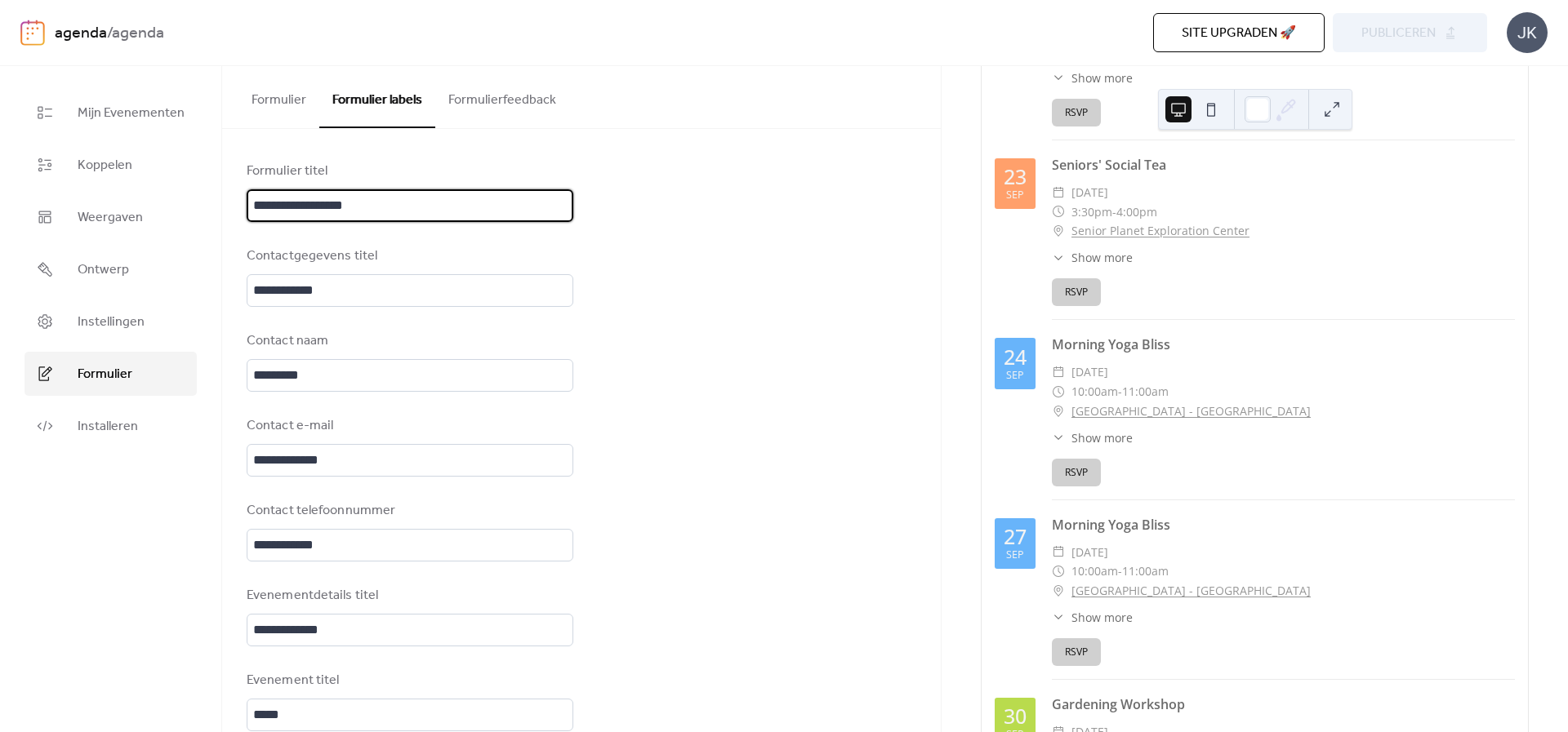
scroll to position [0, 0]
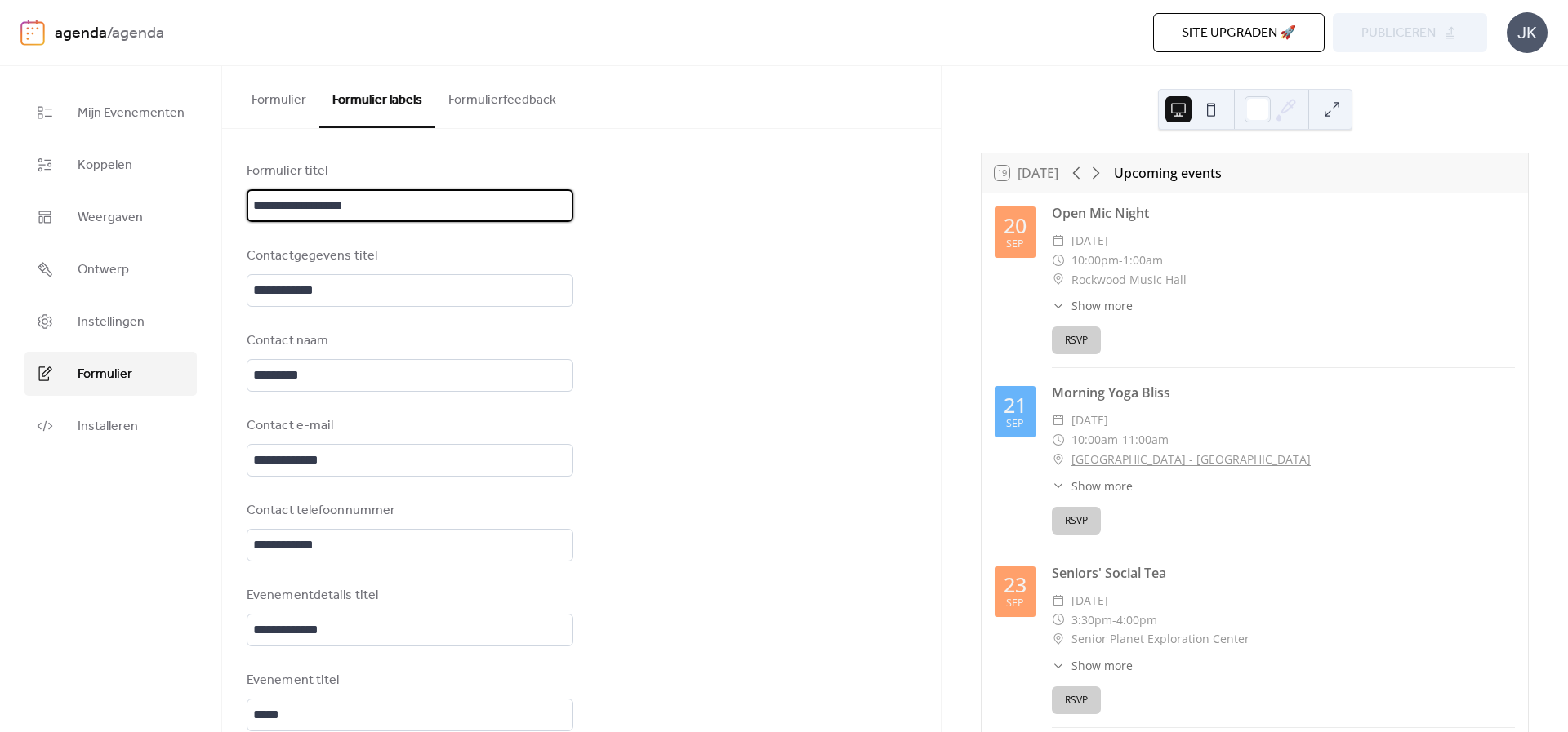
click at [1116, 308] on span "Show more" at bounding box center [1102, 306] width 61 height 17
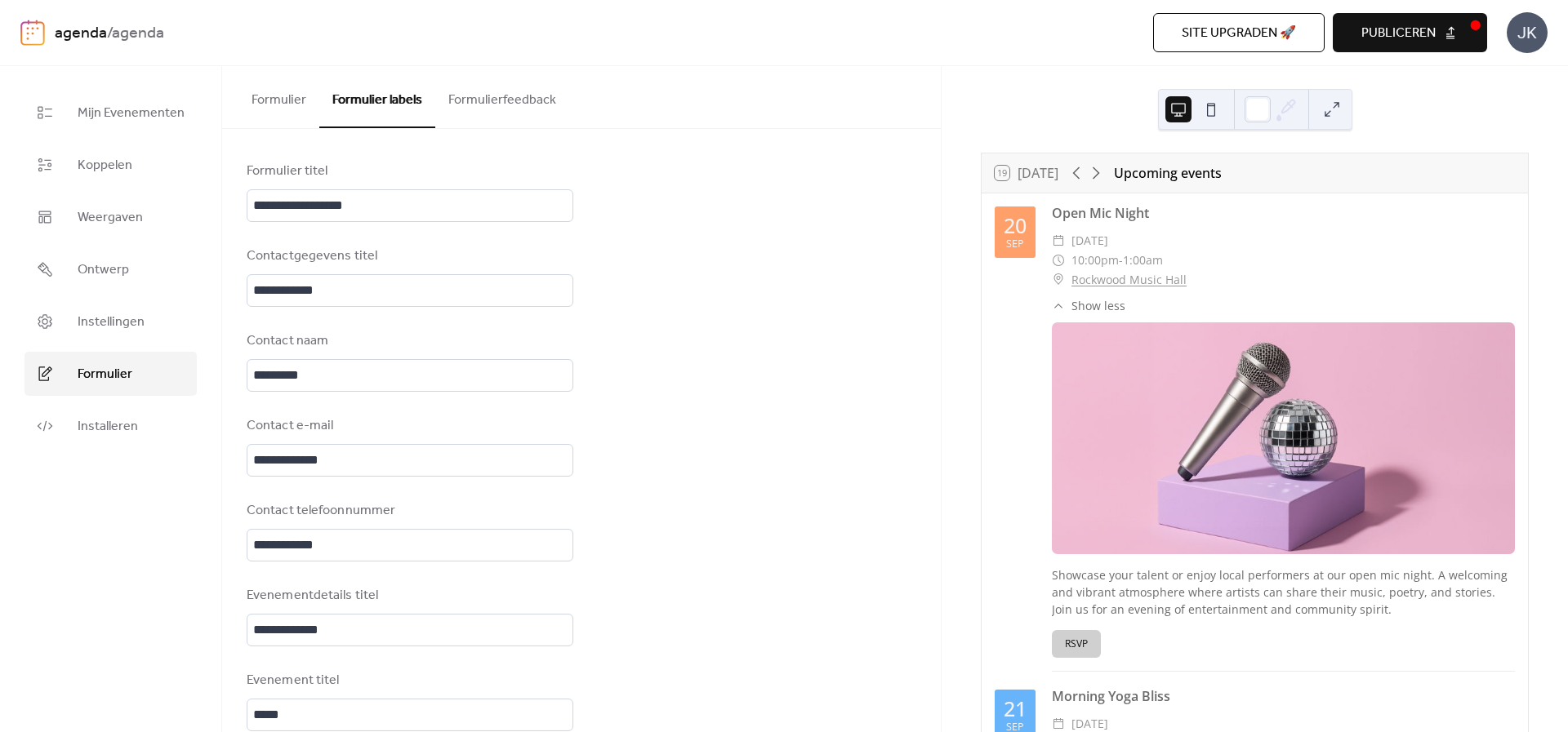
click at [1116, 308] on span "Show less" at bounding box center [1098, 306] width 54 height 17
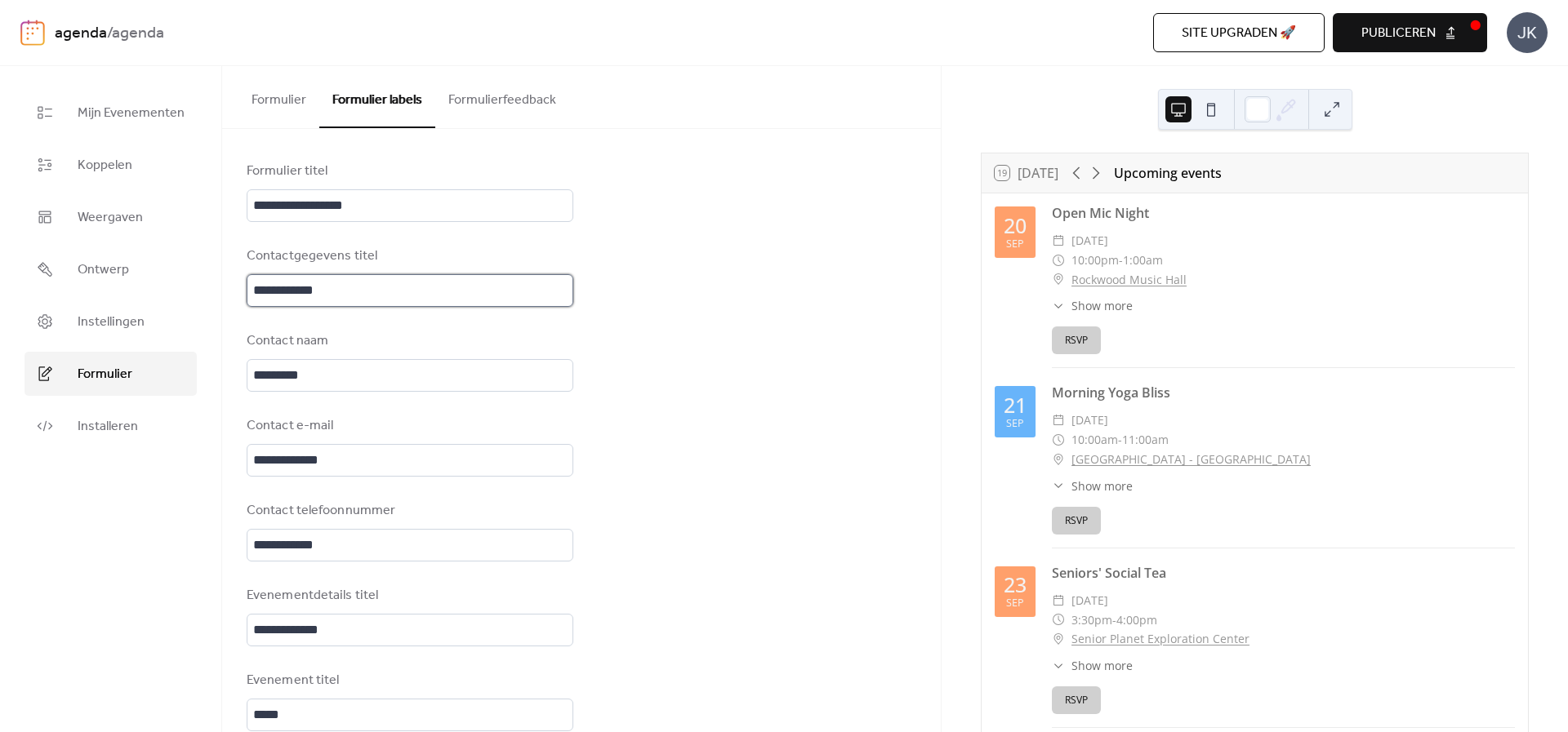
click at [404, 293] on input "**********" at bounding box center [409, 290] width 327 height 32
click at [296, 386] on input "*********" at bounding box center [409, 375] width 327 height 32
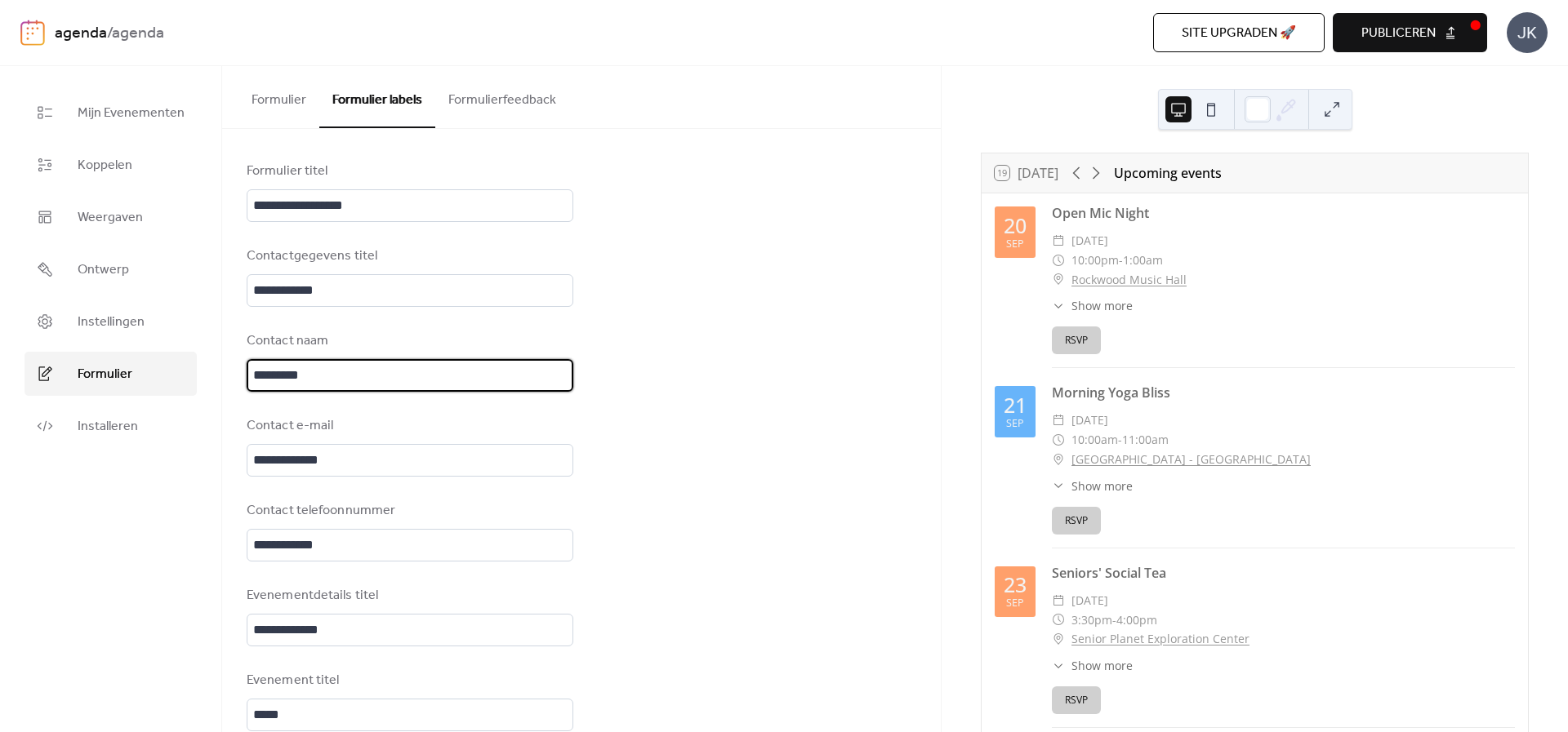
click at [366, 385] on input "*********" at bounding box center [409, 375] width 327 height 32
drag, startPoint x: 373, startPoint y: 380, endPoint x: 110, endPoint y: 386, distance: 263.1
click at [98, 377] on div "**********" at bounding box center [784, 399] width 1568 height 666
type input "*******"
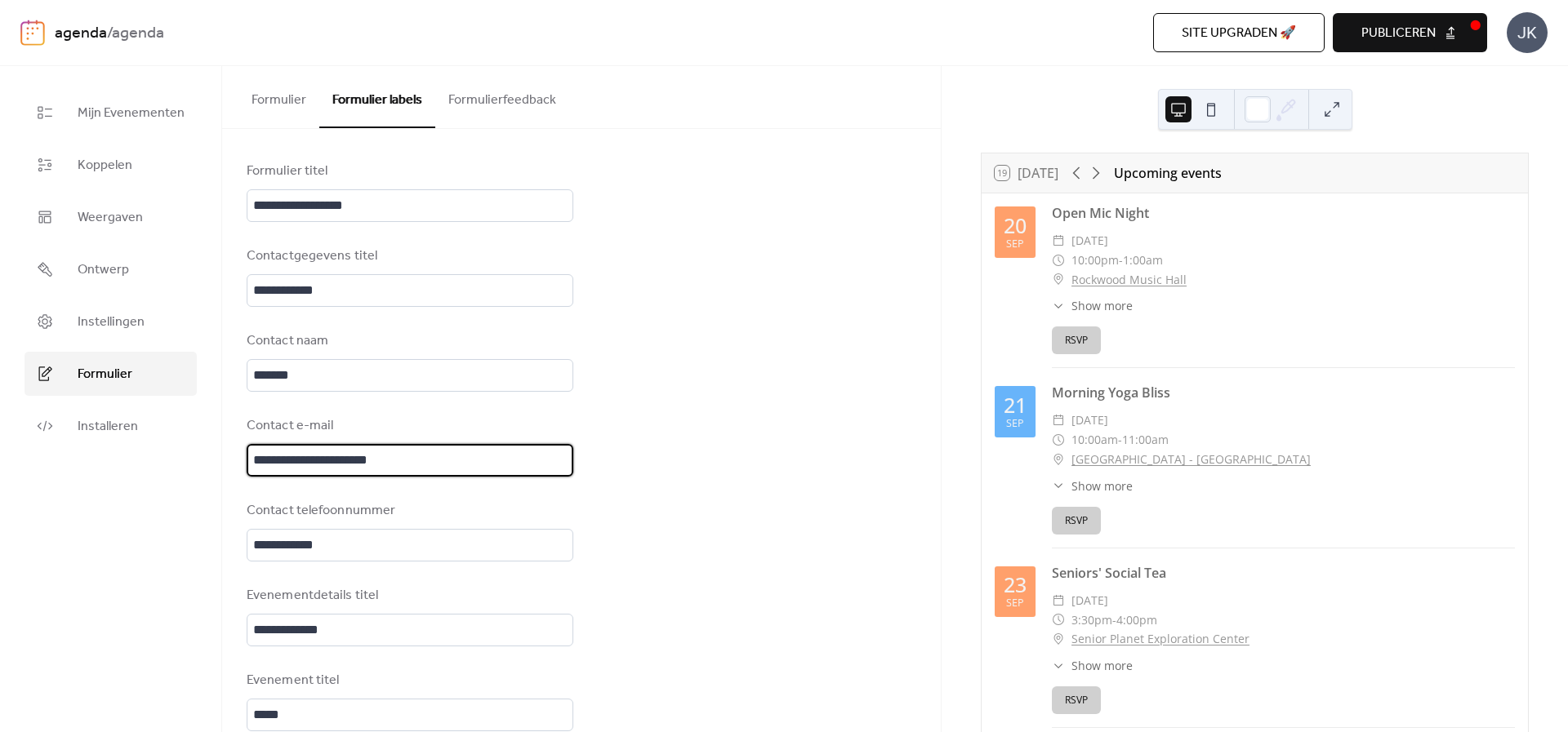
type input "**********"
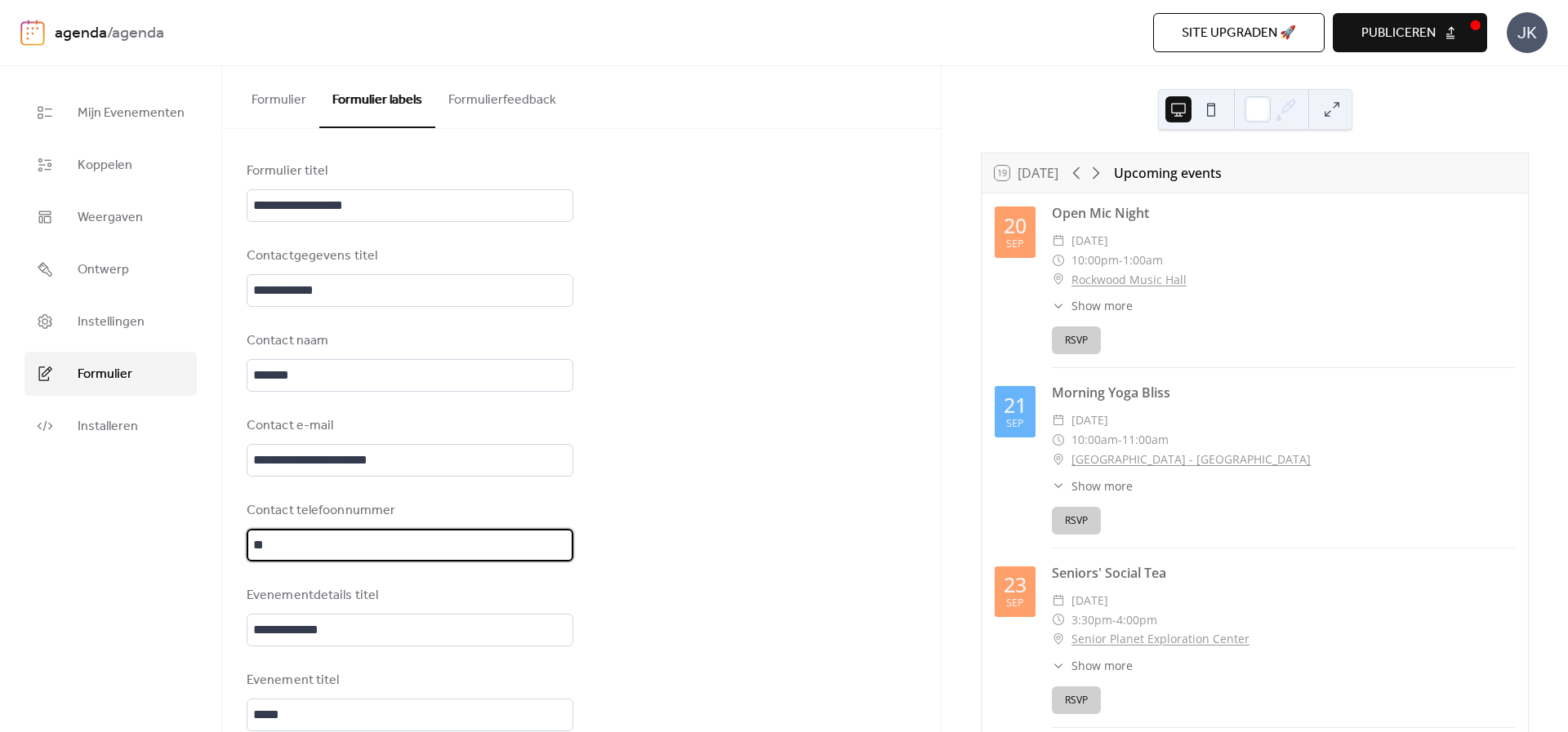
type input "*"
type input "********"
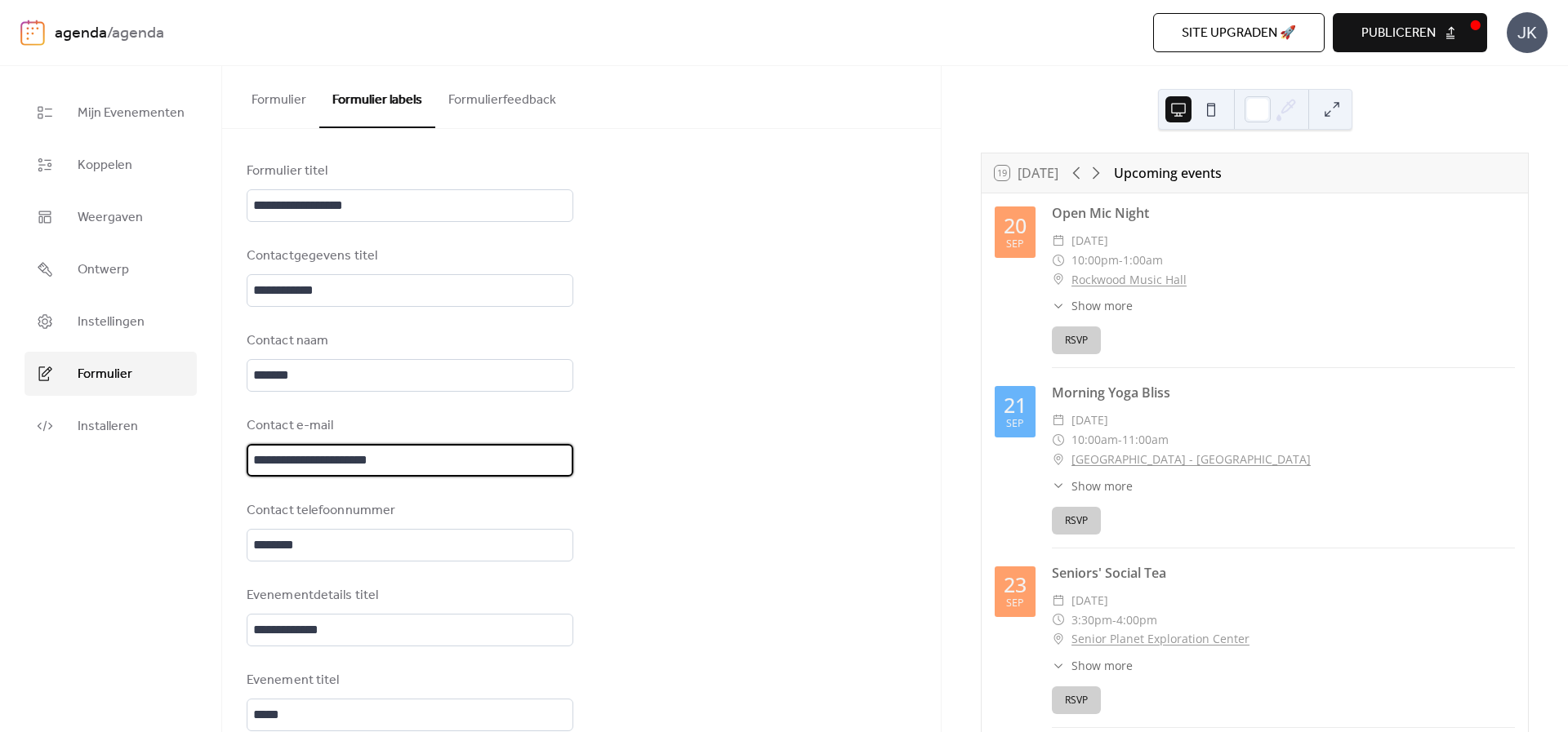
drag, startPoint x: 403, startPoint y: 467, endPoint x: 285, endPoint y: 462, distance: 118.1
click at [285, 462] on input "**********" at bounding box center [409, 461] width 327 height 32
type input "*****"
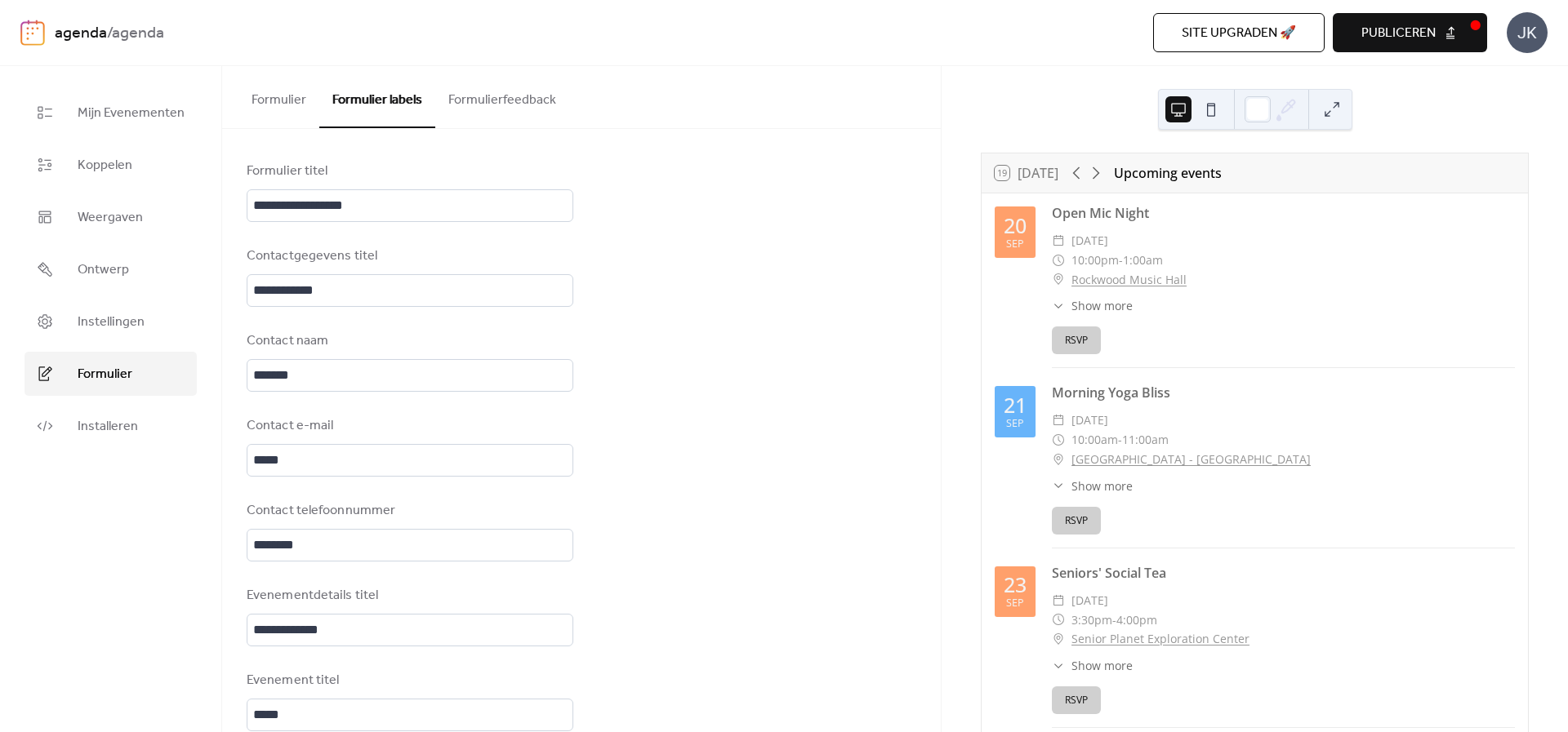
click at [338, 287] on input "**********" at bounding box center [409, 290] width 327 height 32
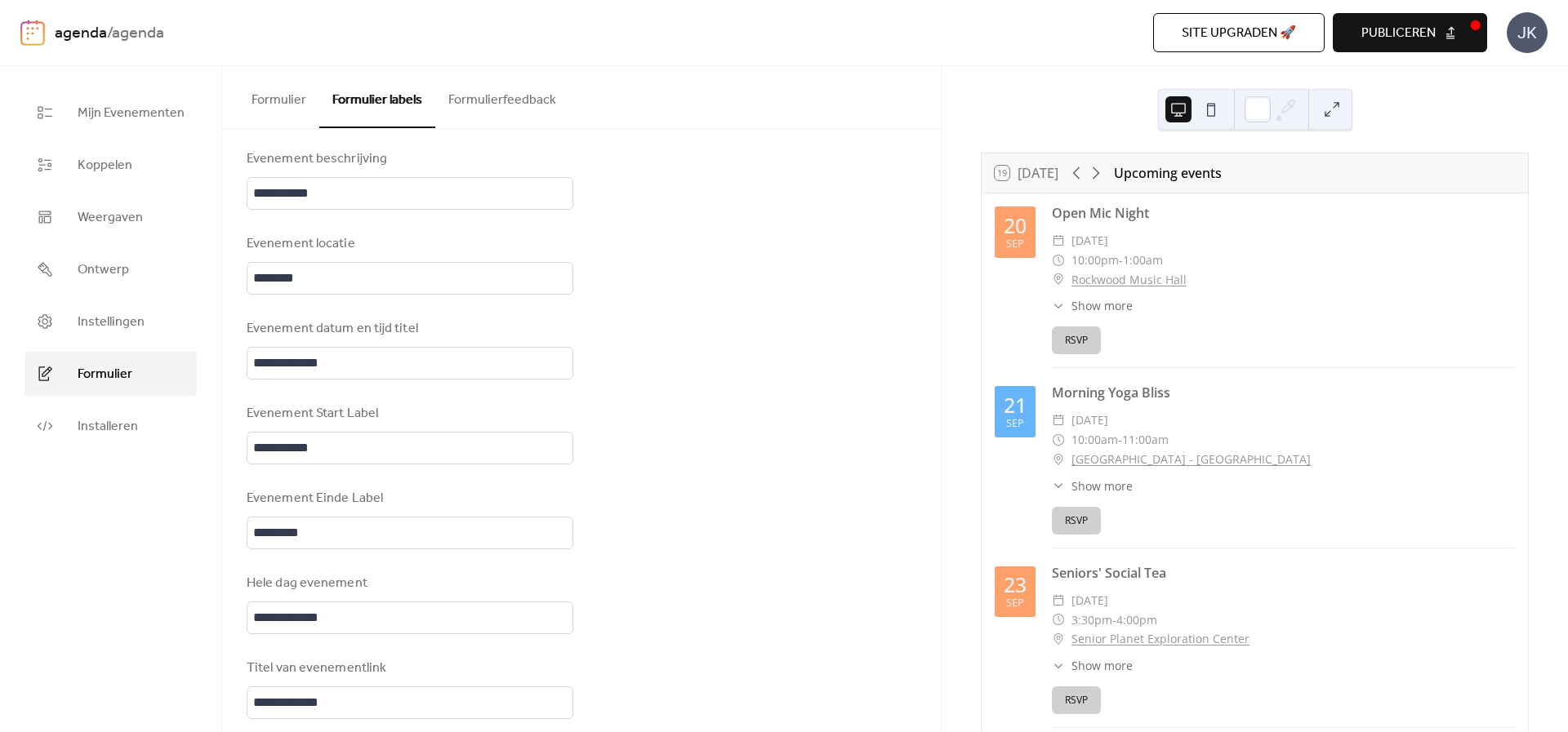
scroll to position [880, 0]
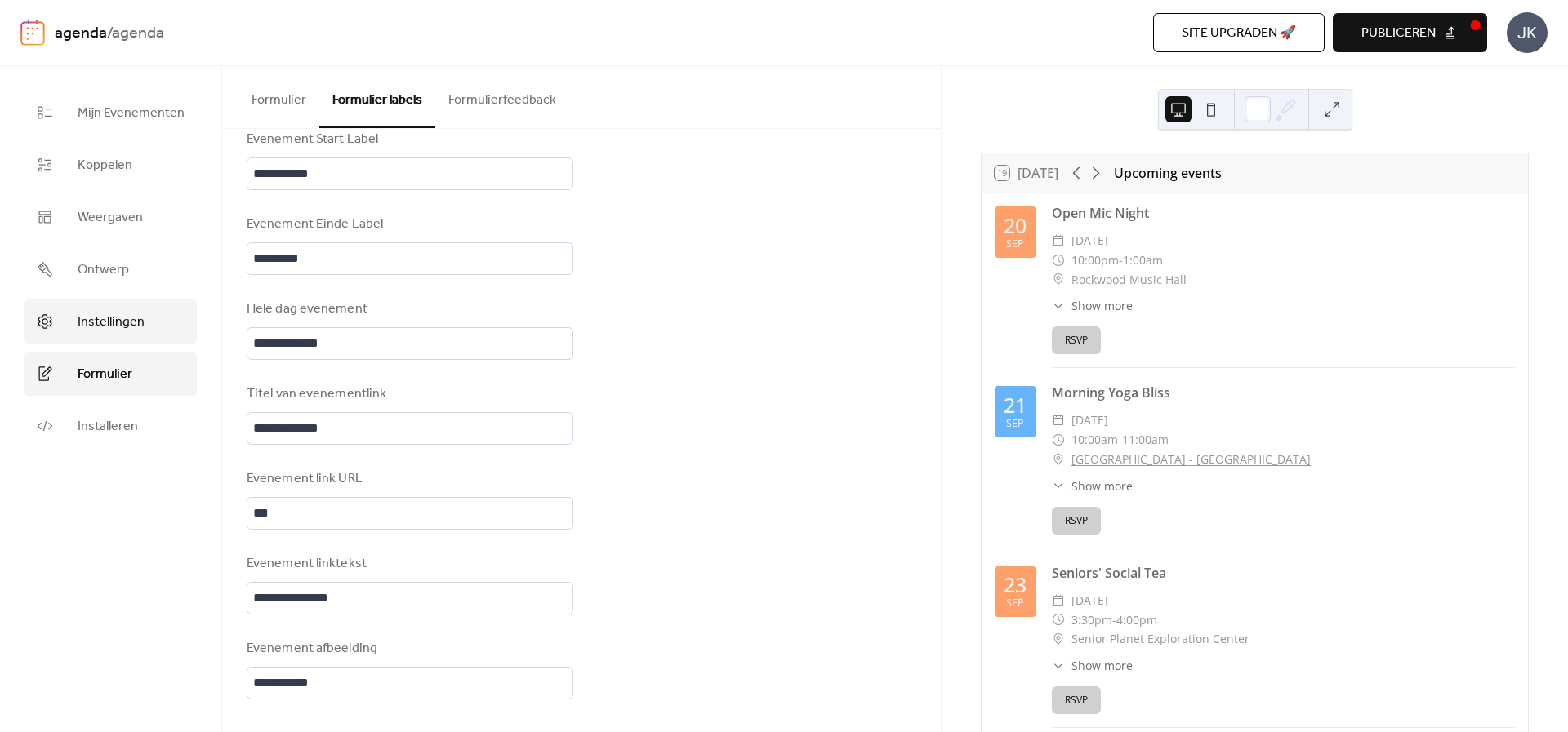
click at [116, 316] on span "Instellingen" at bounding box center [110, 322] width 67 height 20
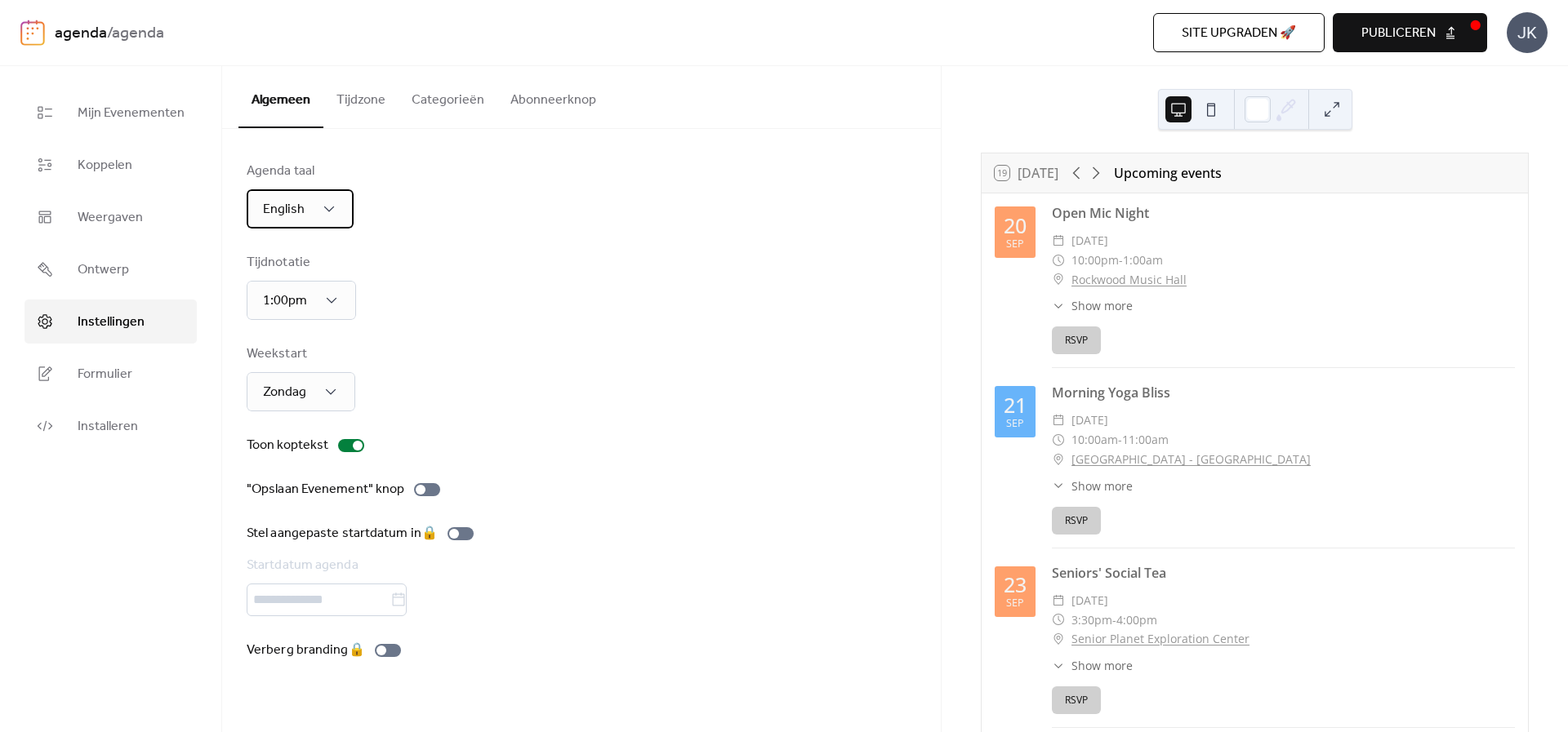
click at [301, 192] on div "English" at bounding box center [300, 208] width 107 height 39
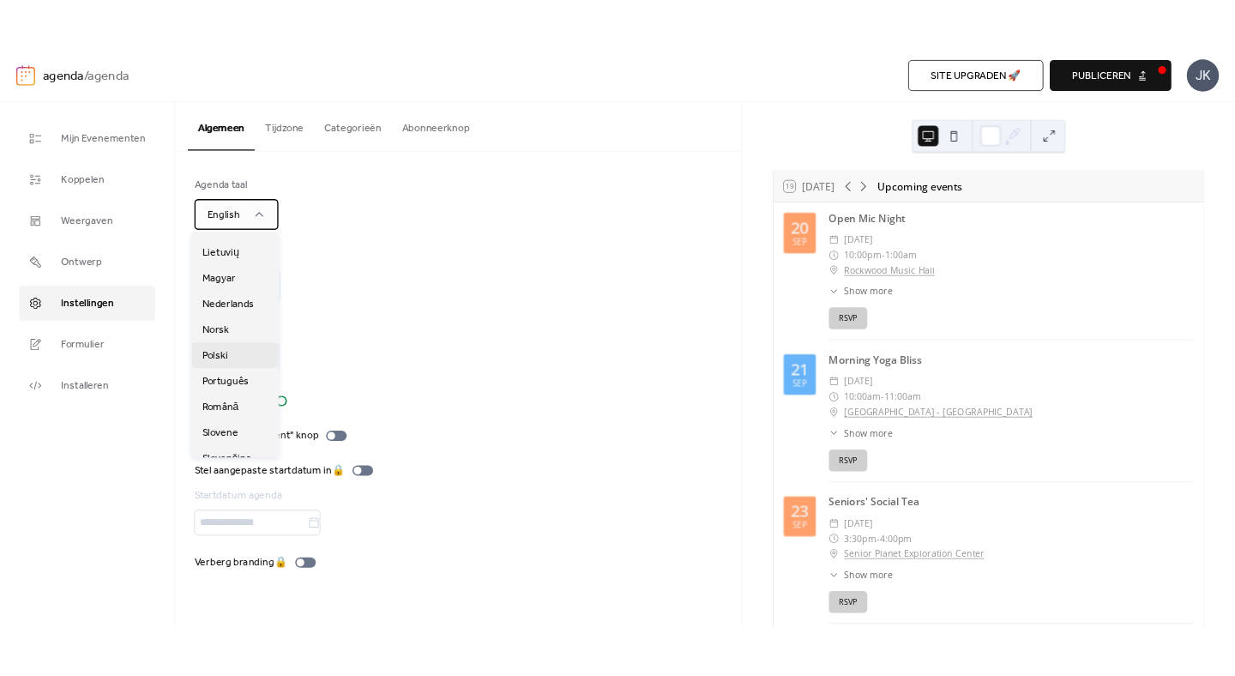
scroll to position [399, 0]
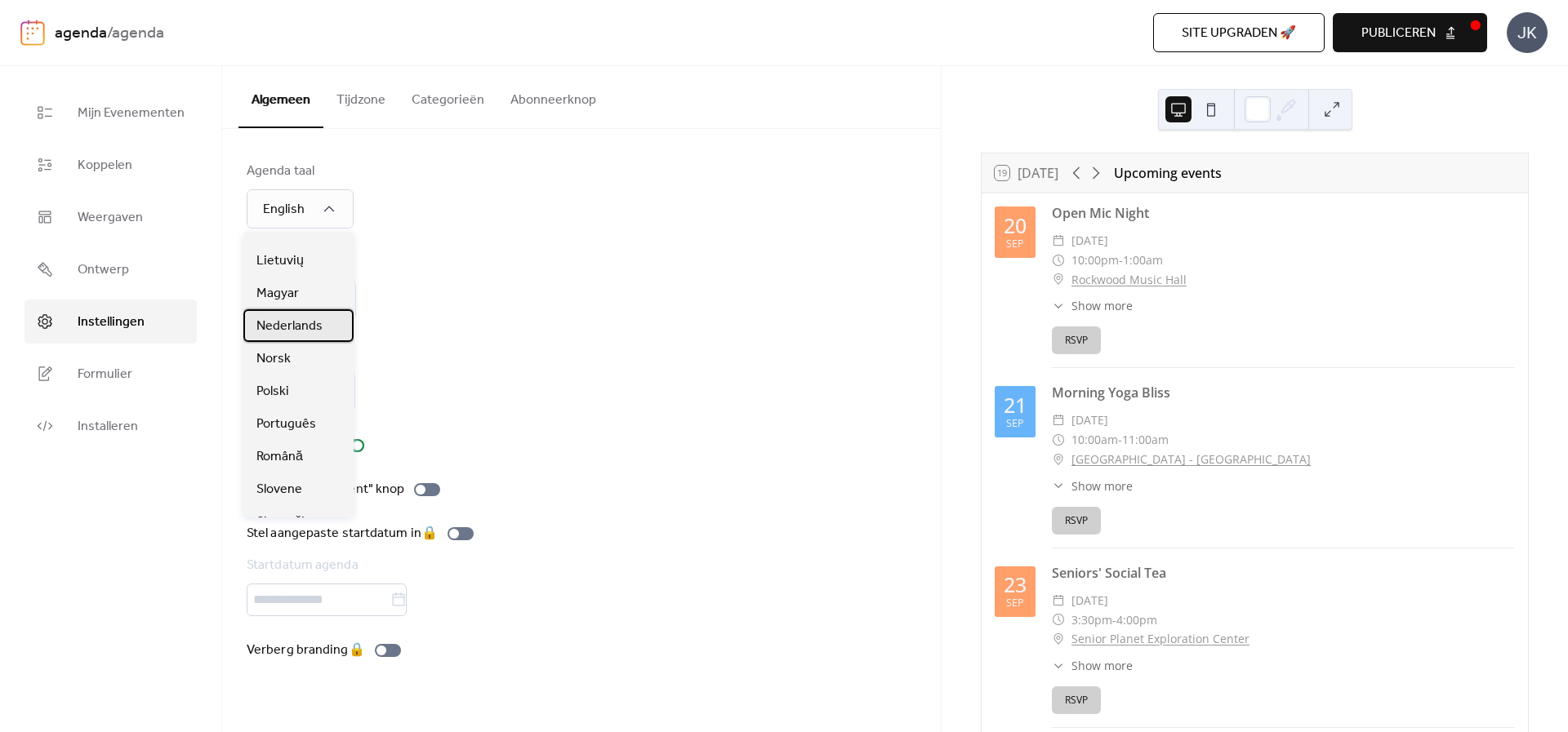
click at [294, 329] on span "Nederlands" at bounding box center [288, 326] width 66 height 20
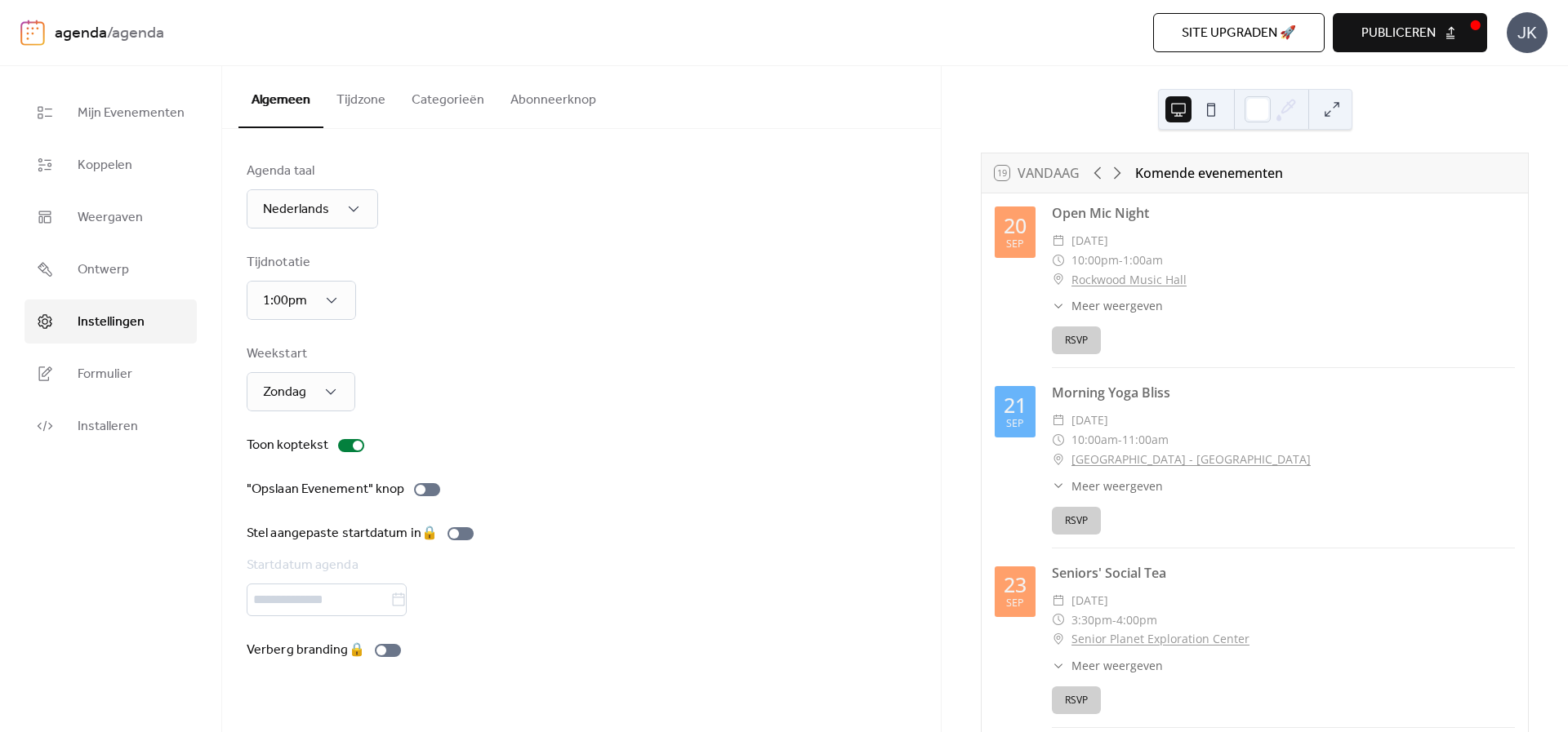
click at [1399, 49] on button "Publiceren" at bounding box center [1410, 32] width 154 height 39
